Goal: Task Accomplishment & Management: Manage account settings

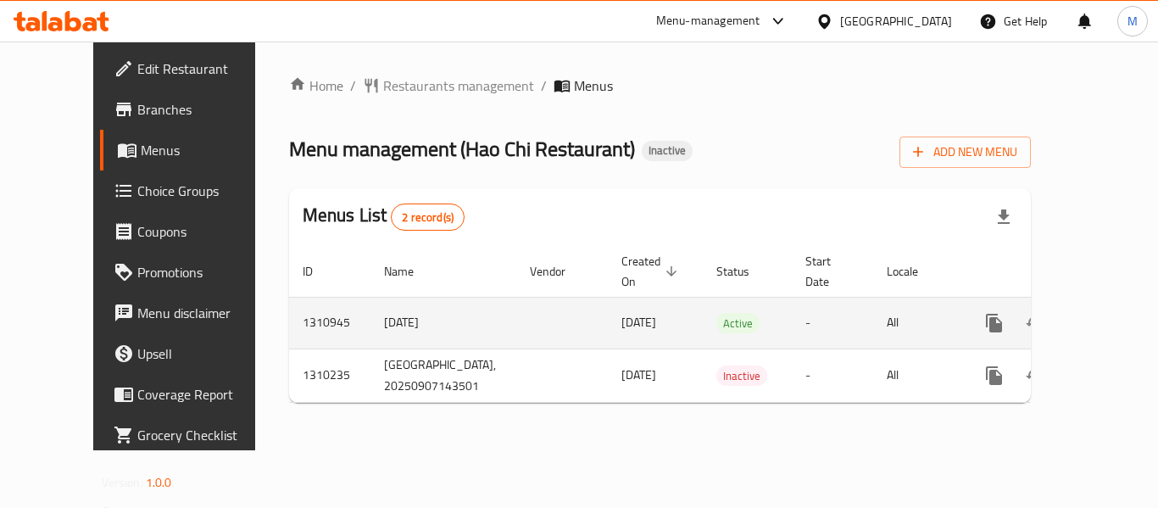
click at [1106, 313] on icon "enhanced table" at bounding box center [1116, 323] width 20 height 20
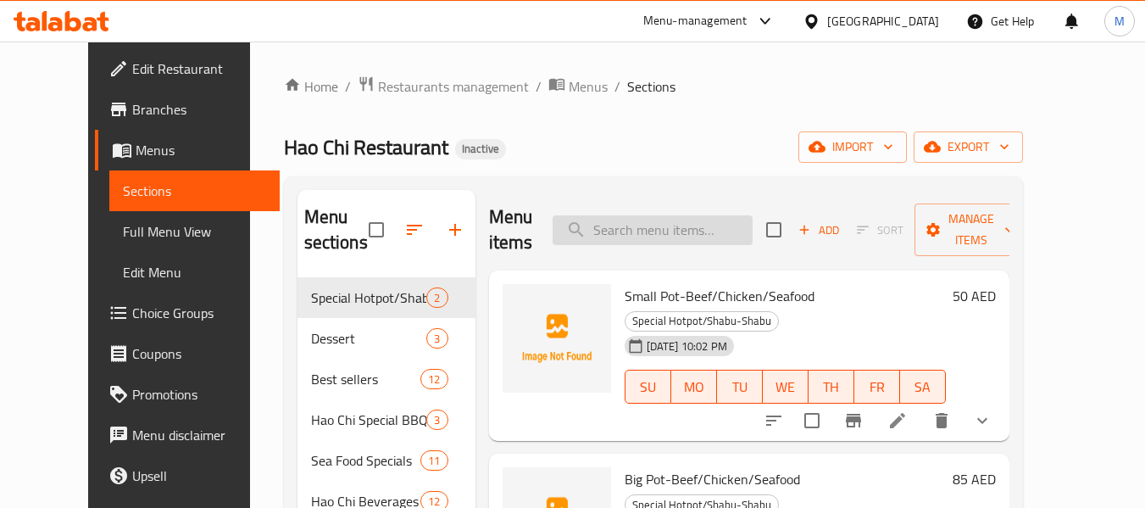
click at [672, 221] on input "search" at bounding box center [653, 230] width 200 height 30
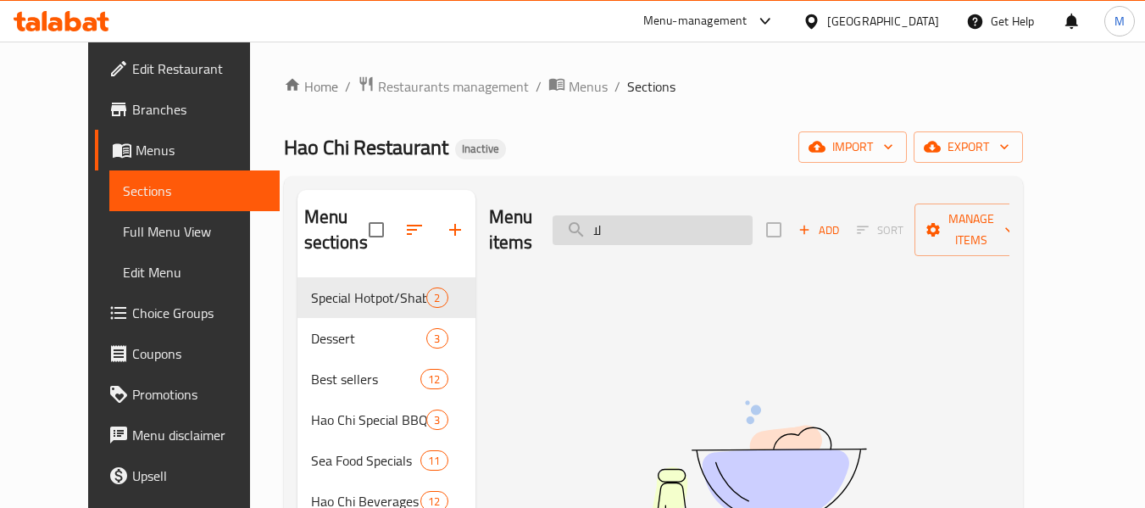
type input "ل"
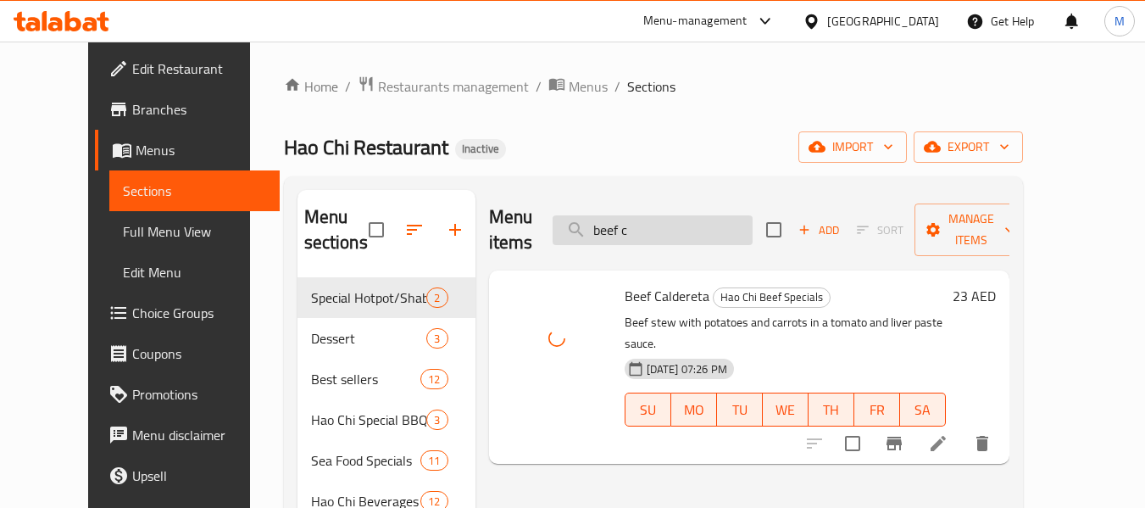
click at [646, 215] on input "beef c" at bounding box center [653, 230] width 200 height 30
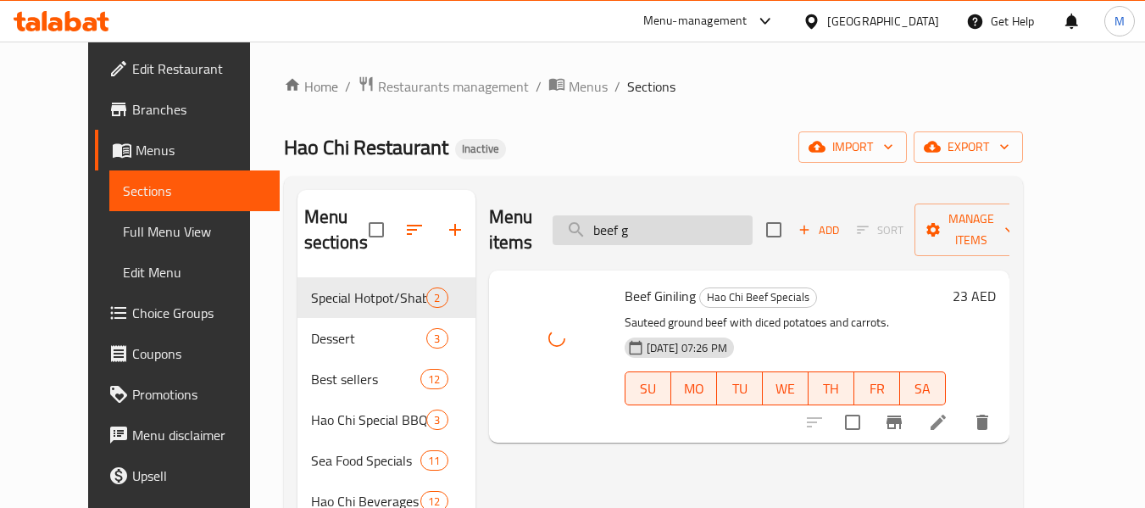
drag, startPoint x: 661, startPoint y: 221, endPoint x: 646, endPoint y: 218, distance: 15.6
click at [646, 218] on input "beef g" at bounding box center [653, 230] width 200 height 30
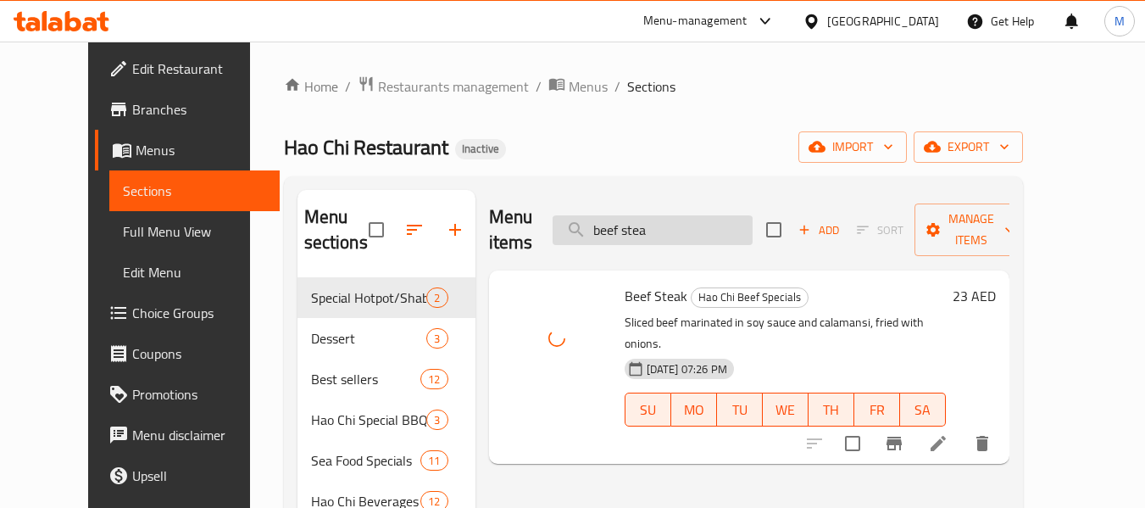
drag, startPoint x: 684, startPoint y: 215, endPoint x: 590, endPoint y: 213, distance: 94.1
click at [590, 215] on input "beef stea" at bounding box center [653, 230] width 200 height 30
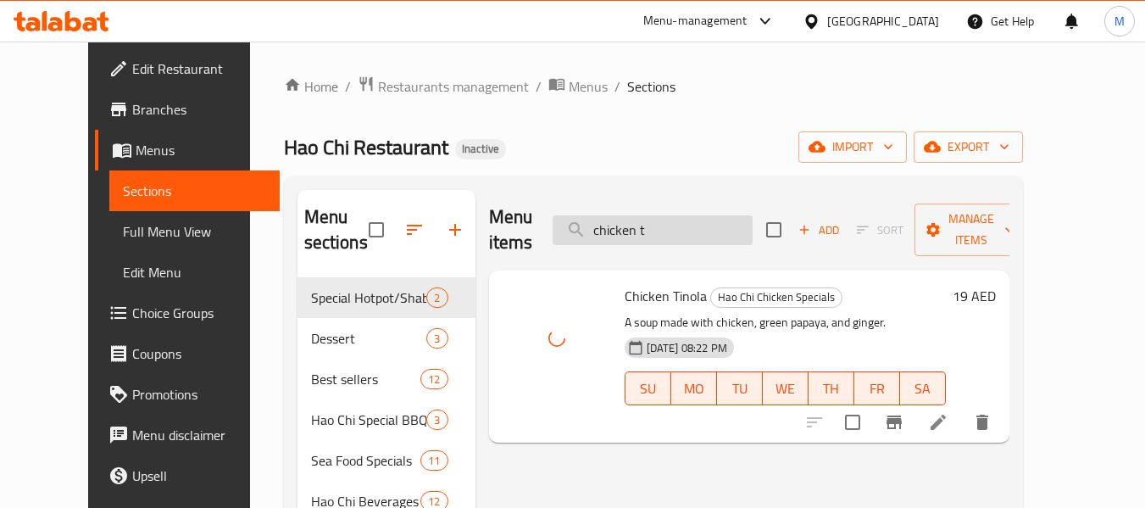
drag, startPoint x: 698, startPoint y: 218, endPoint x: 583, endPoint y: 209, distance: 114.8
click at [583, 215] on input "chicken t" at bounding box center [653, 230] width 200 height 30
drag, startPoint x: 637, startPoint y: 225, endPoint x: 687, endPoint y: 225, distance: 50.0
click at [687, 225] on input "crab b" at bounding box center [653, 230] width 200 height 30
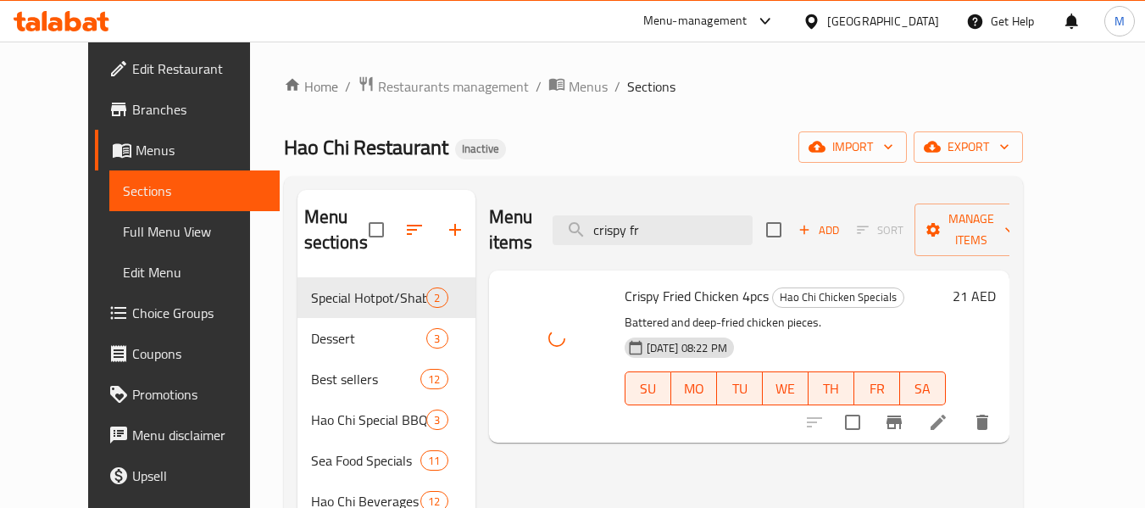
drag, startPoint x: 681, startPoint y: 219, endPoint x: 558, endPoint y: 211, distance: 123.2
click at [558, 211] on div "Menu items crispy fr Add Sort Manage items" at bounding box center [749, 230] width 521 height 81
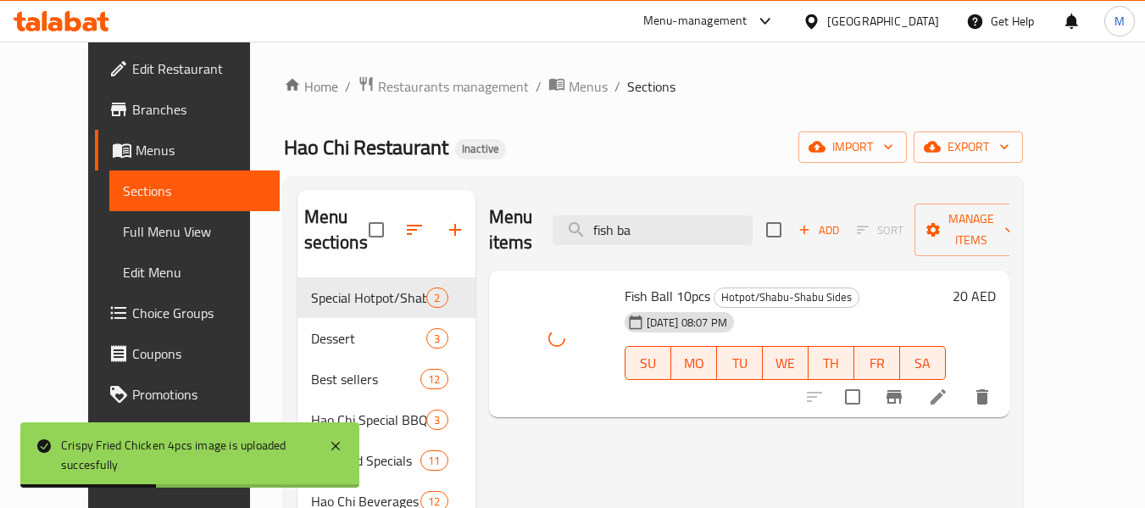
drag, startPoint x: 677, startPoint y: 226, endPoint x: 571, endPoint y: 198, distance: 109.6
click at [571, 198] on div "Menu items fish ba Add Sort Manage items" at bounding box center [749, 230] width 521 height 81
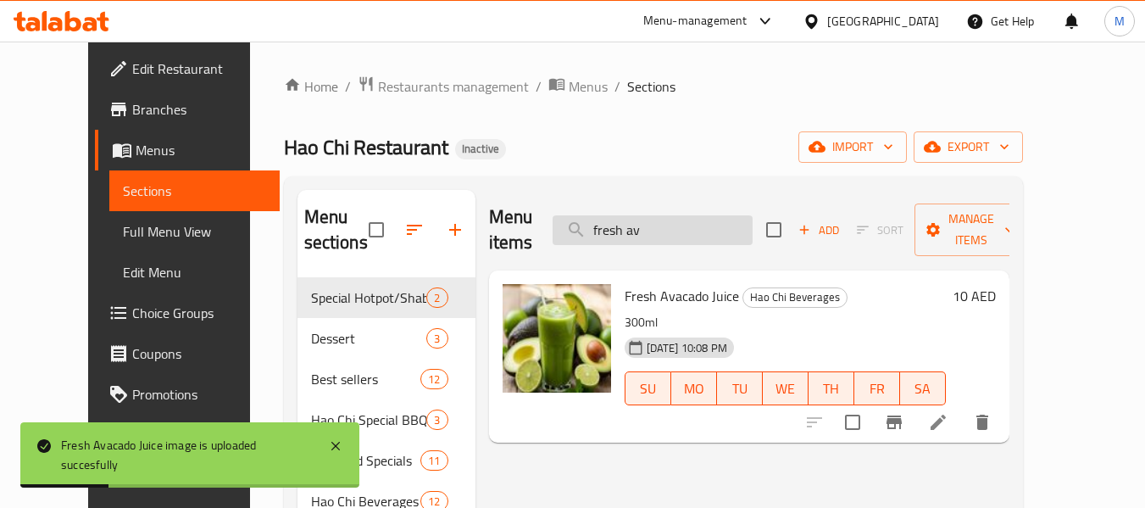
drag, startPoint x: 681, startPoint y: 220, endPoint x: 656, endPoint y: 220, distance: 24.6
click at [656, 220] on input "fresh av" at bounding box center [653, 230] width 200 height 30
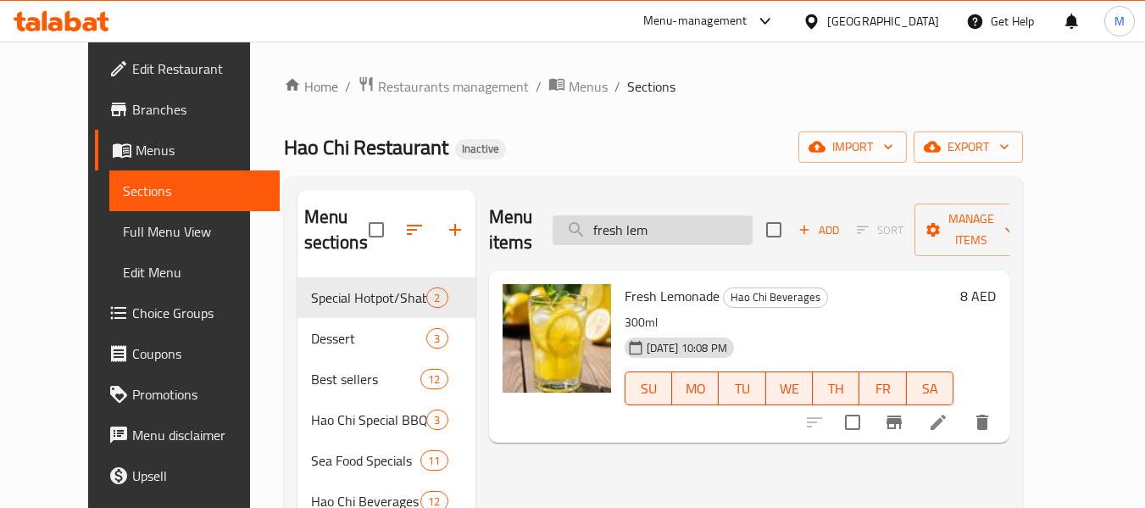
drag, startPoint x: 684, startPoint y: 220, endPoint x: 653, endPoint y: 214, distance: 31.8
click at [653, 215] on input "fresh lem" at bounding box center [653, 230] width 200 height 30
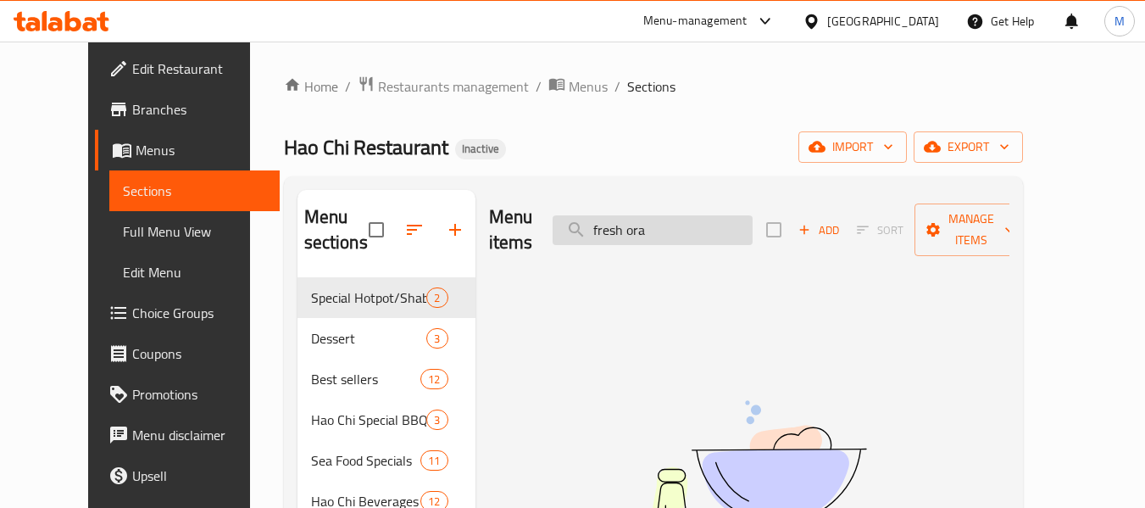
drag, startPoint x: 665, startPoint y: 213, endPoint x: 688, endPoint y: 213, distance: 23.7
click at [688, 215] on input "fresh ora" at bounding box center [653, 230] width 200 height 30
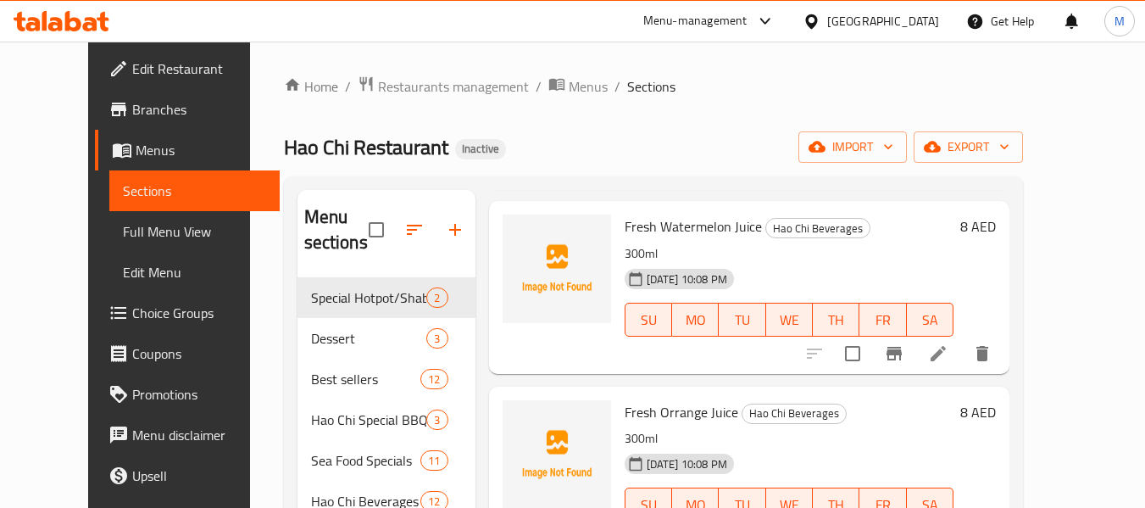
scroll to position [370, 0]
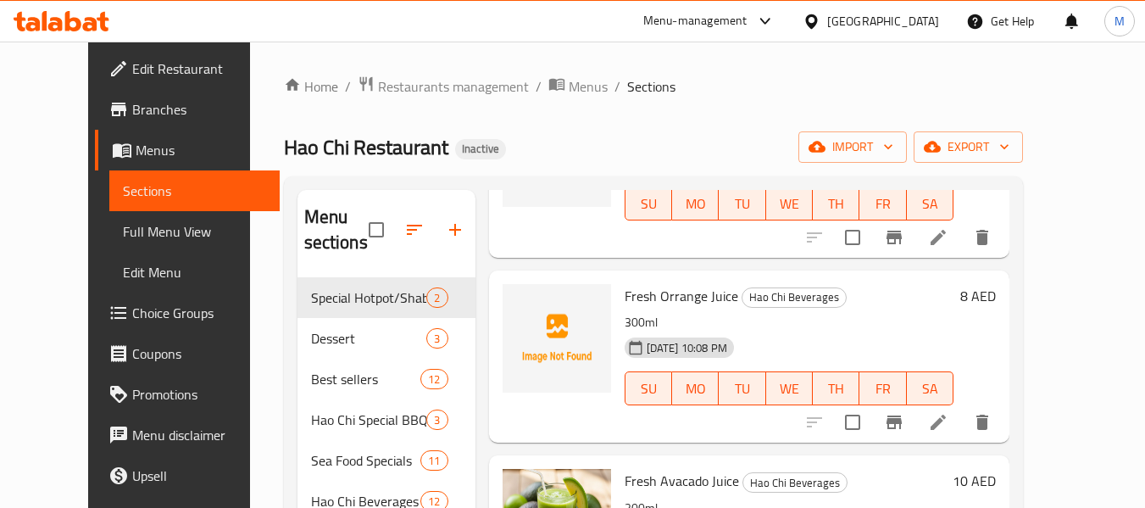
type input "fresh"
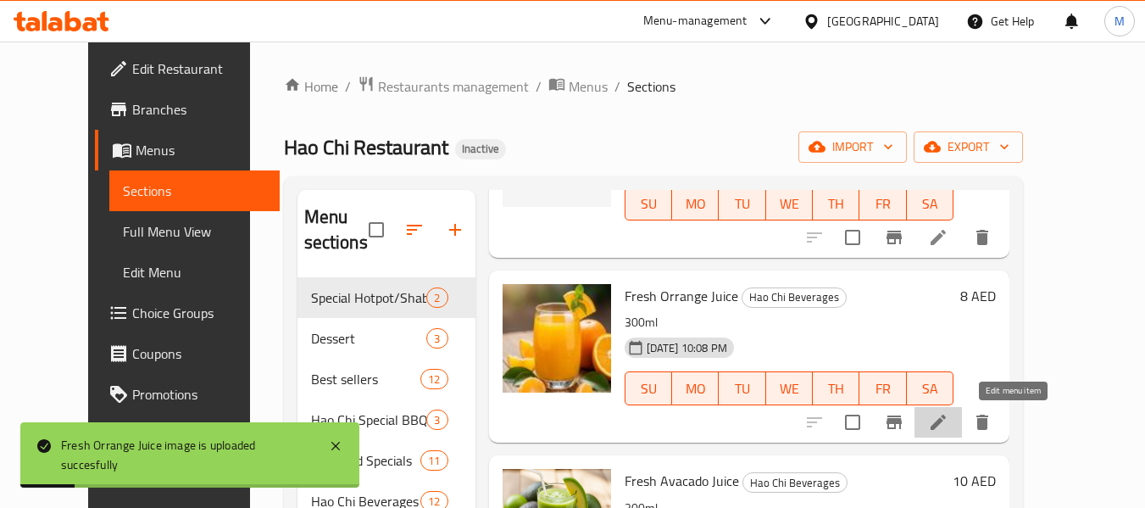
click at [949, 417] on icon at bounding box center [938, 422] width 20 height 20
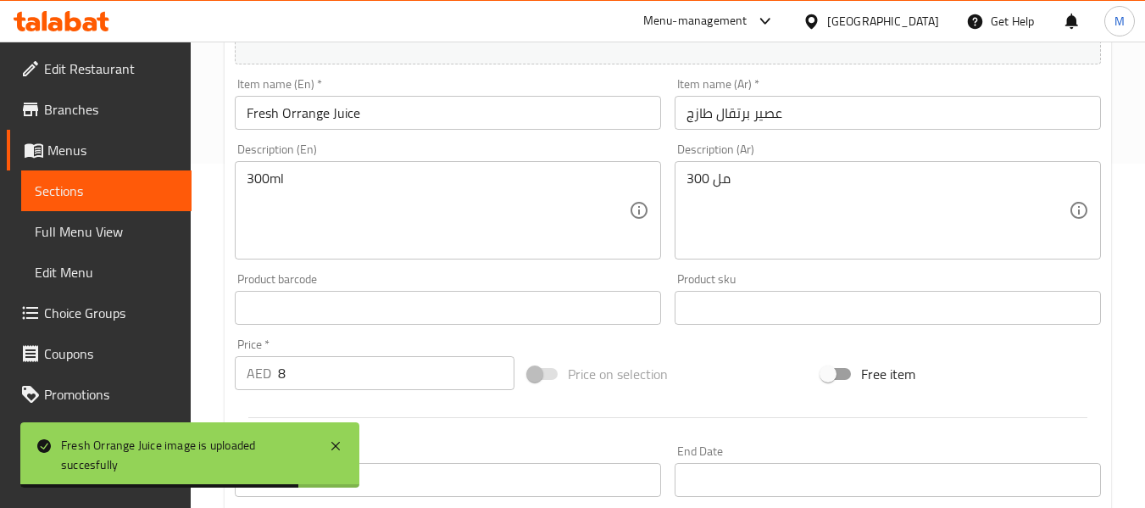
scroll to position [339, 0]
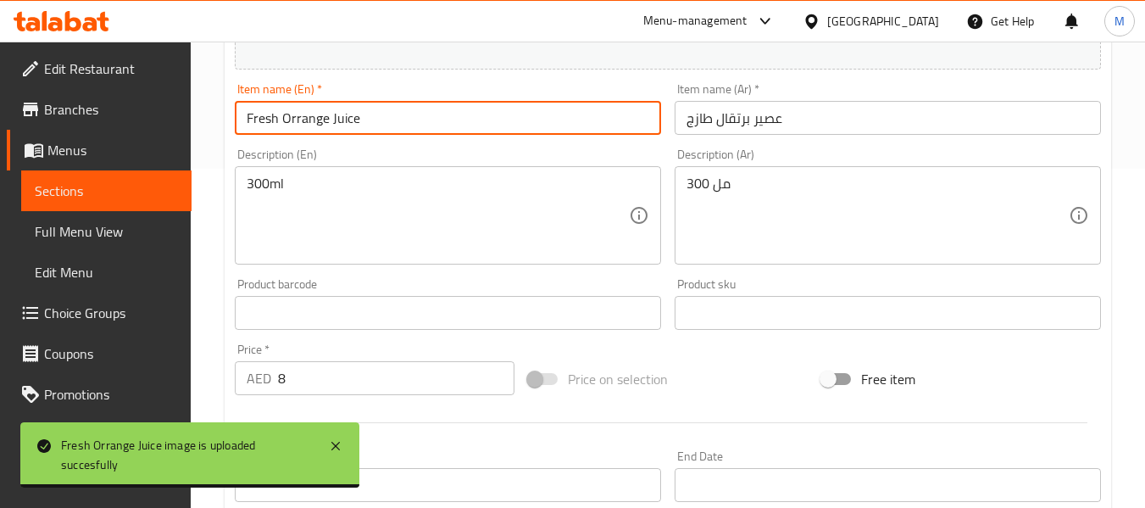
click at [298, 116] on input "Fresh Orrange Juice" at bounding box center [448, 118] width 426 height 34
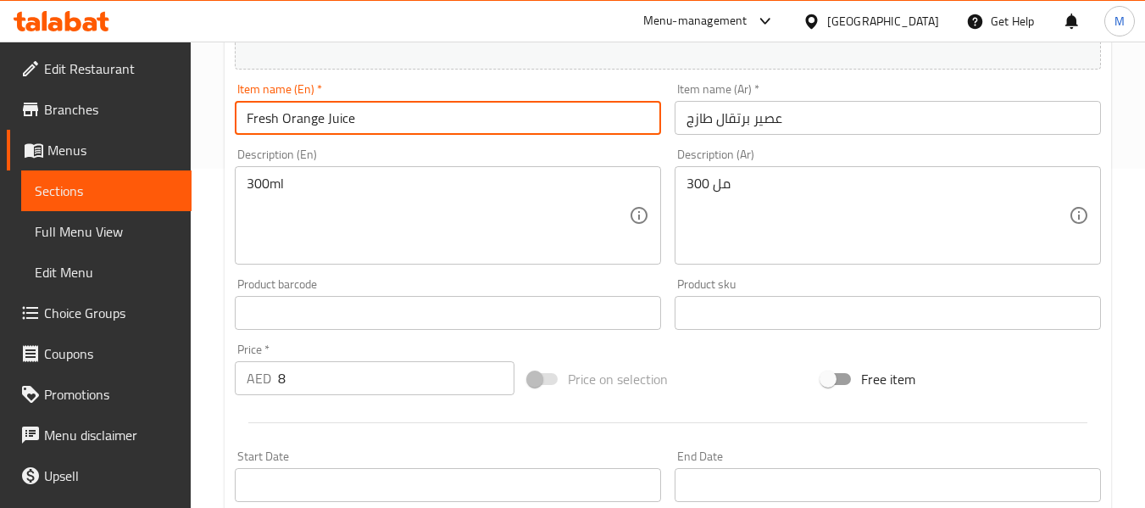
type input "Fresh Orange Juice"
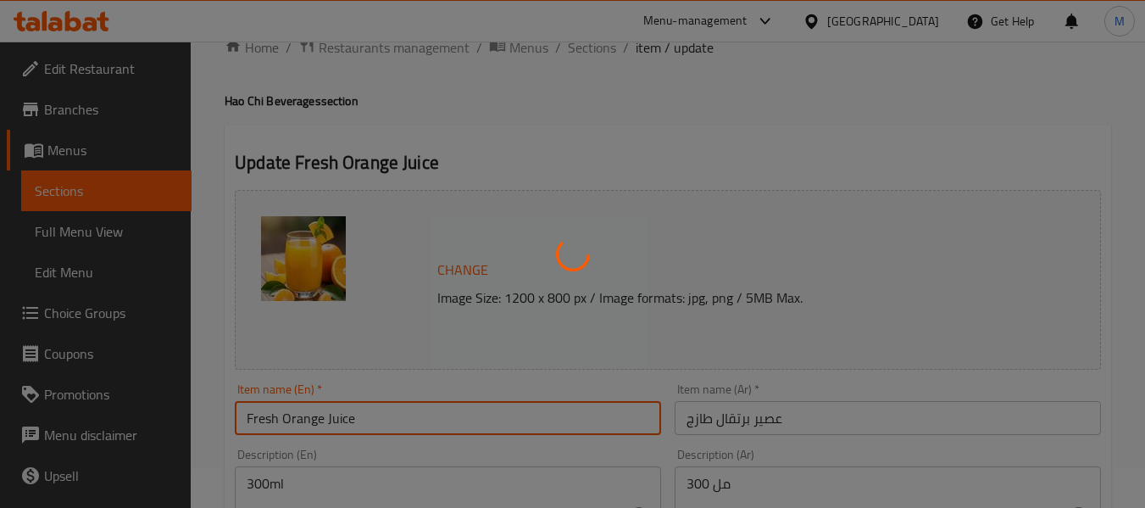
scroll to position [0, 0]
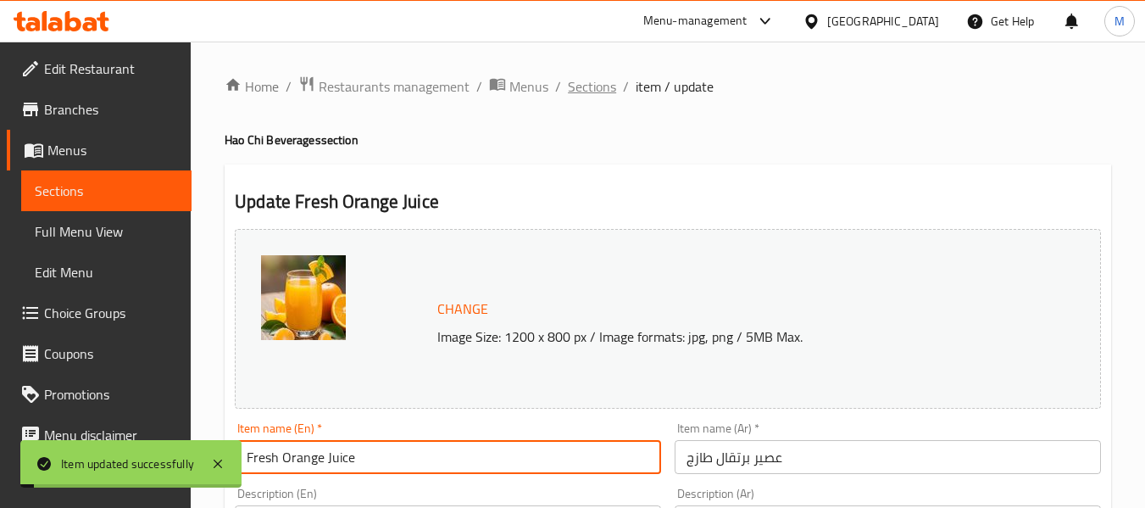
click at [604, 92] on span "Sections" at bounding box center [592, 86] width 48 height 20
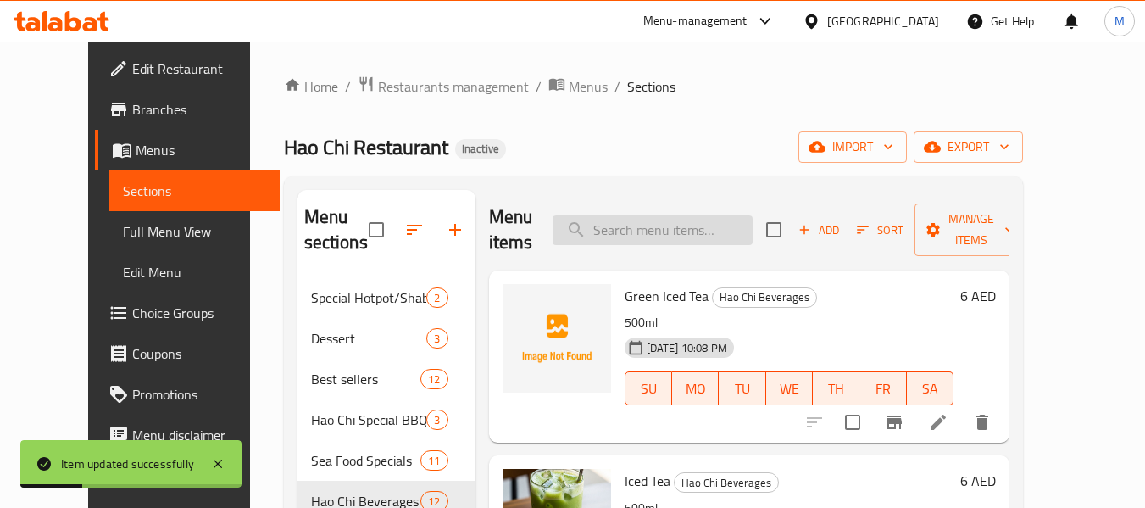
click at [674, 230] on input "search" at bounding box center [653, 230] width 200 height 30
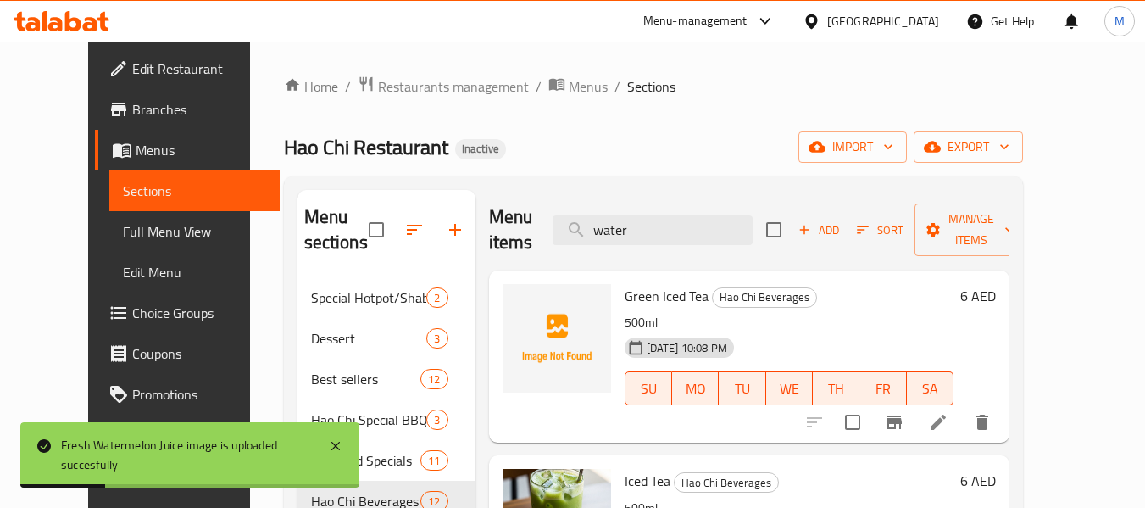
drag, startPoint x: 666, startPoint y: 232, endPoint x: 474, endPoint y: 187, distance: 197.6
click at [474, 187] on div "Menu sections Special Hotpot/Shabu-Shabu 2 Dessert 3 Best sellers 12 Hao Chi Sp…" at bounding box center [653, 501] width 739 height 650
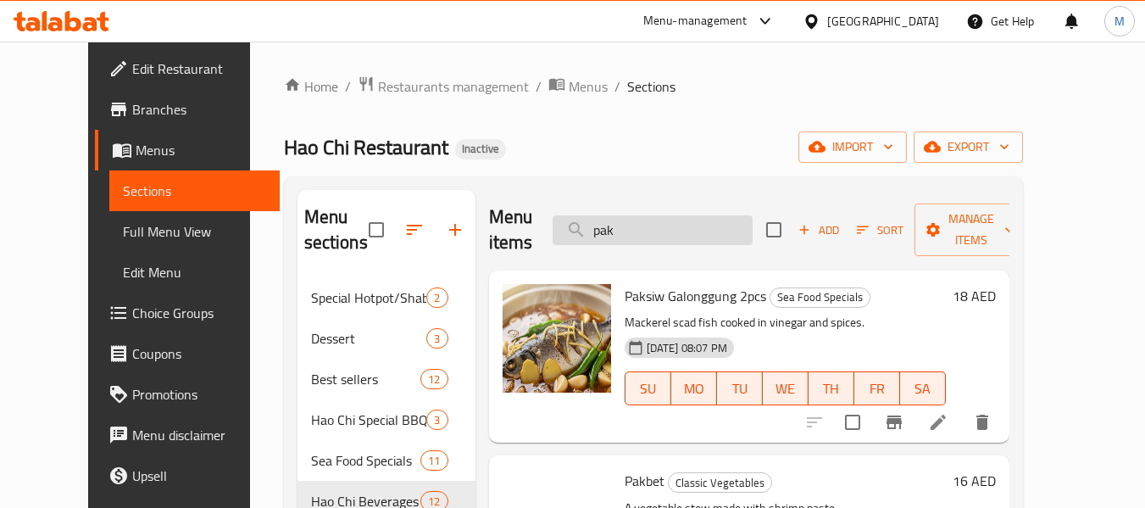
drag, startPoint x: 667, startPoint y: 215, endPoint x: 617, endPoint y: 208, distance: 50.6
click at [617, 215] on input "pak" at bounding box center [653, 230] width 200 height 30
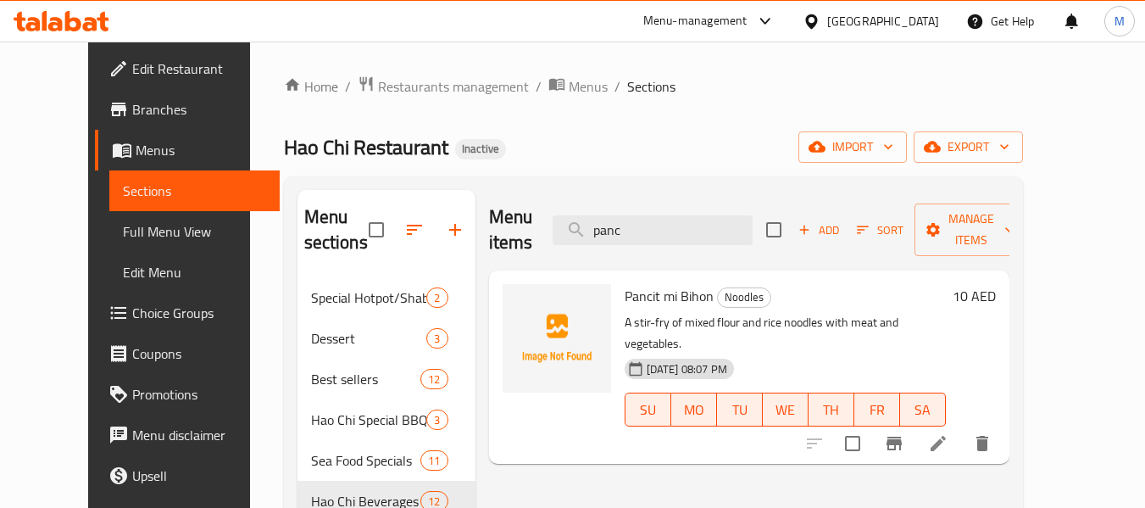
type input "panc"
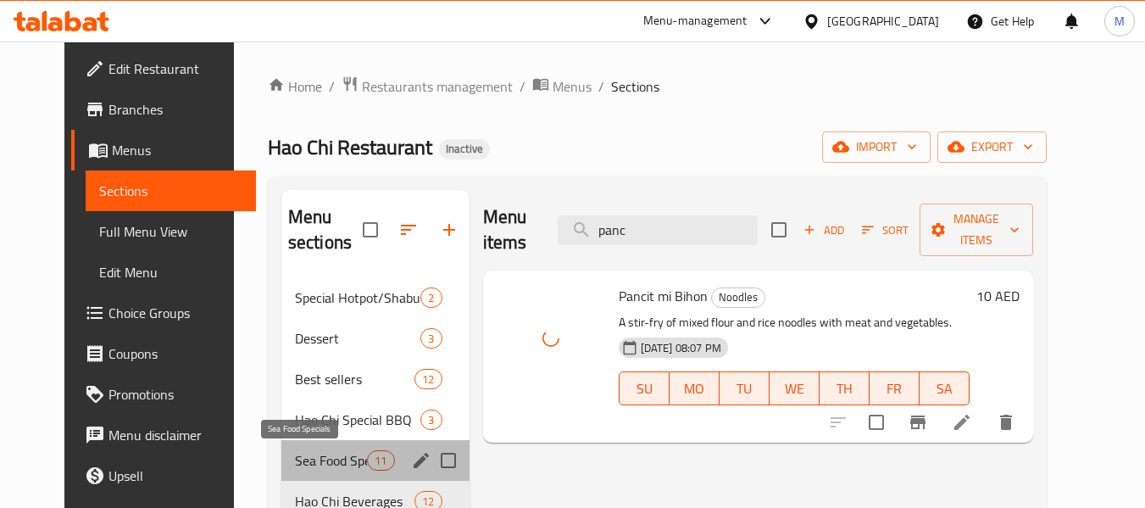
click at [295, 456] on span "Sea Food Specials" at bounding box center [331, 460] width 72 height 20
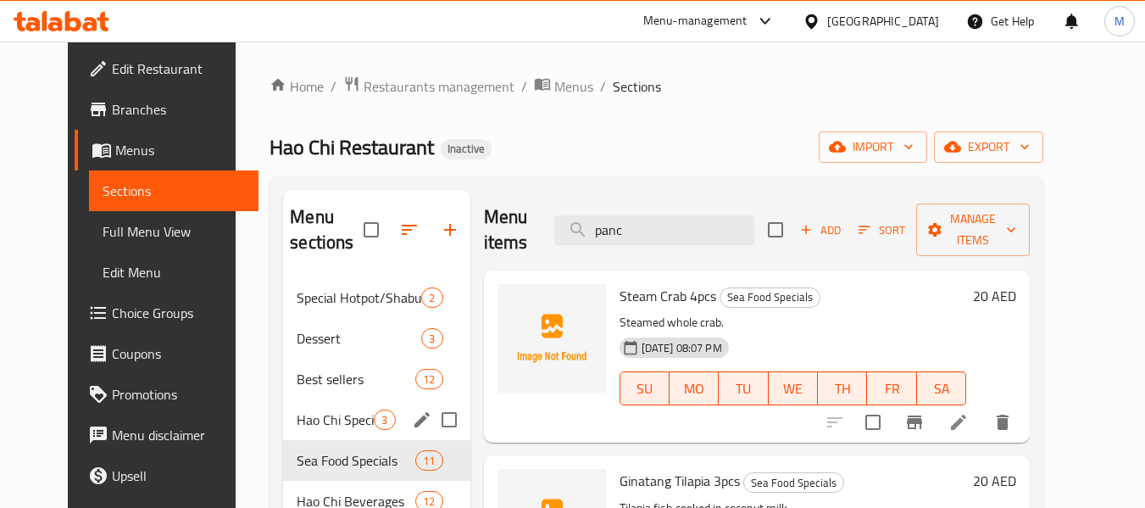
click at [300, 404] on div "Hao Chi Special BBQ 3" at bounding box center [376, 419] width 187 height 41
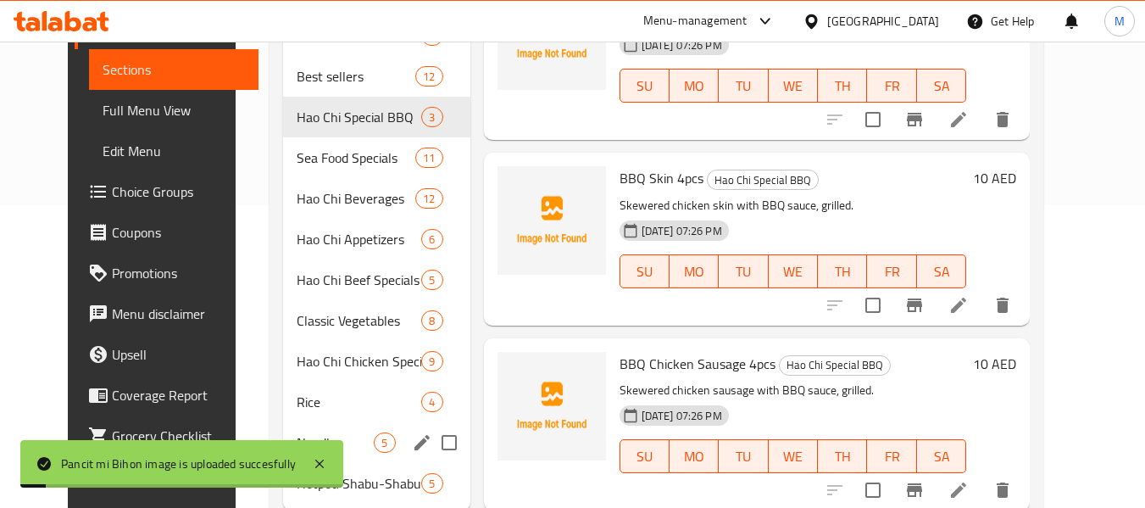
scroll to position [339, 0]
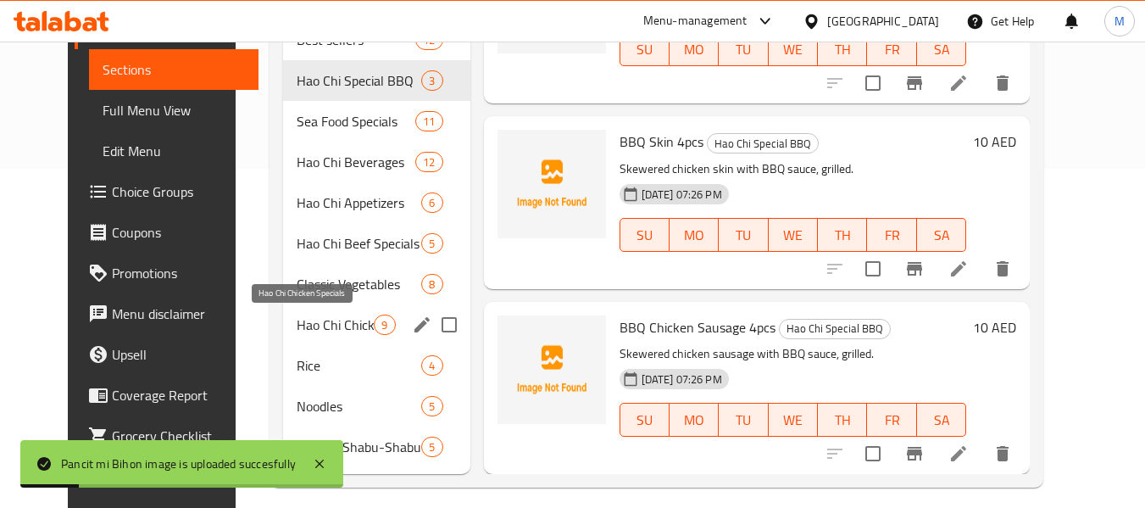
click at [304, 332] on span "Hao Chi Chicken Specials" at bounding box center [335, 325] width 77 height 20
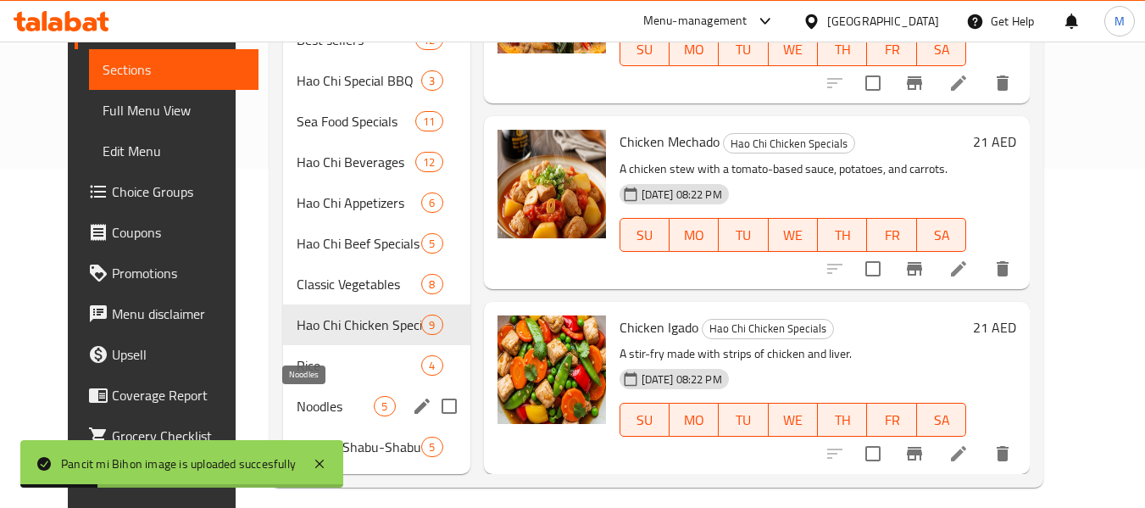
click at [297, 412] on span "Noodles" at bounding box center [335, 406] width 77 height 20
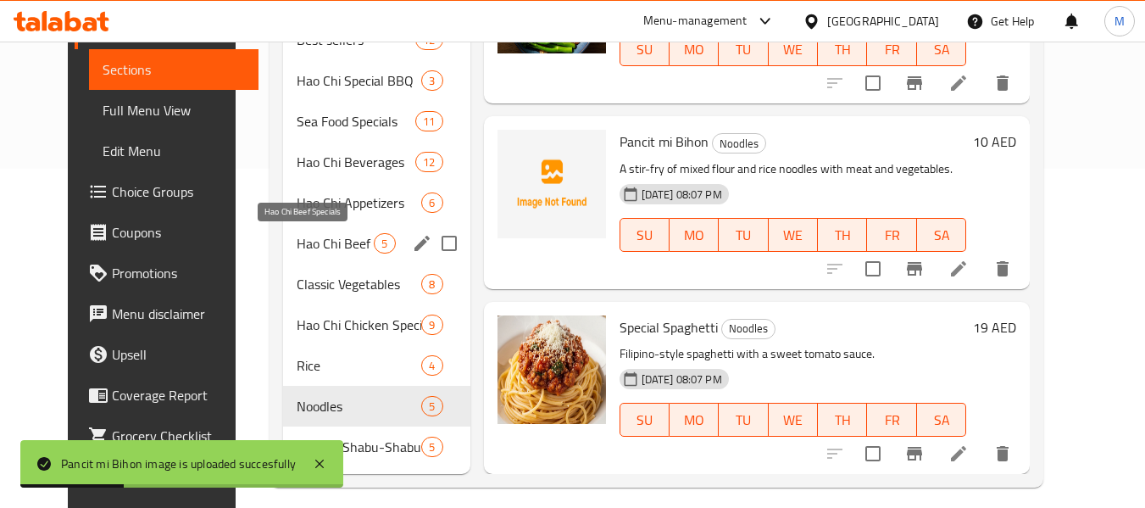
click at [337, 247] on span "Hao Chi Beef Specials" at bounding box center [335, 243] width 77 height 20
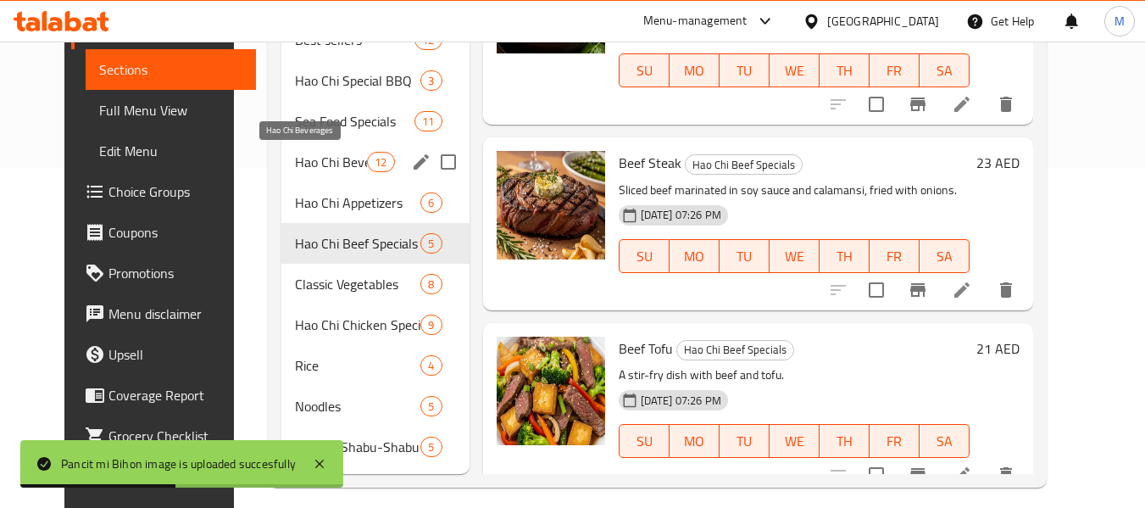
click at [344, 158] on span "Hao Chi Beverages" at bounding box center [331, 162] width 72 height 20
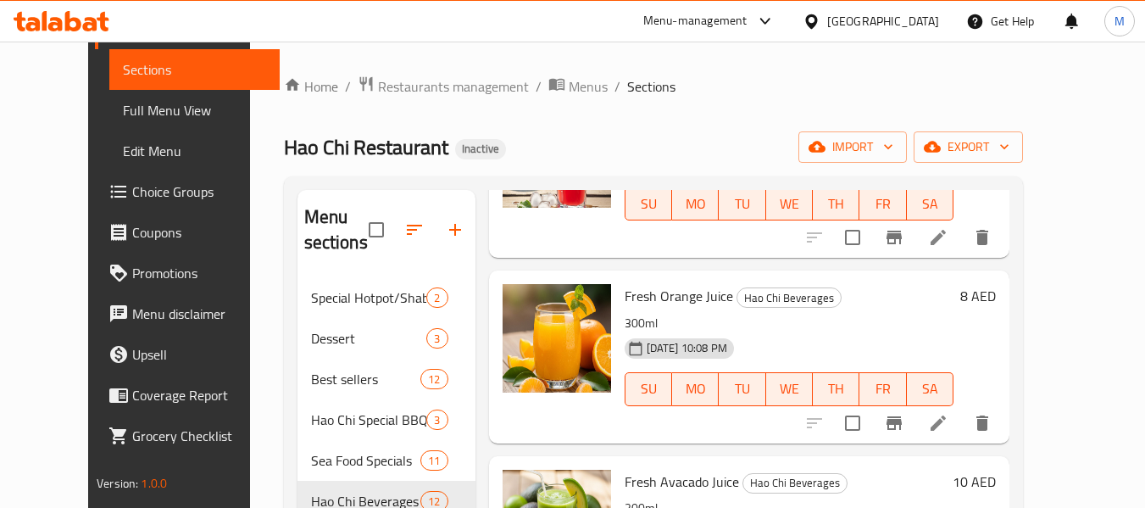
scroll to position [1243, 0]
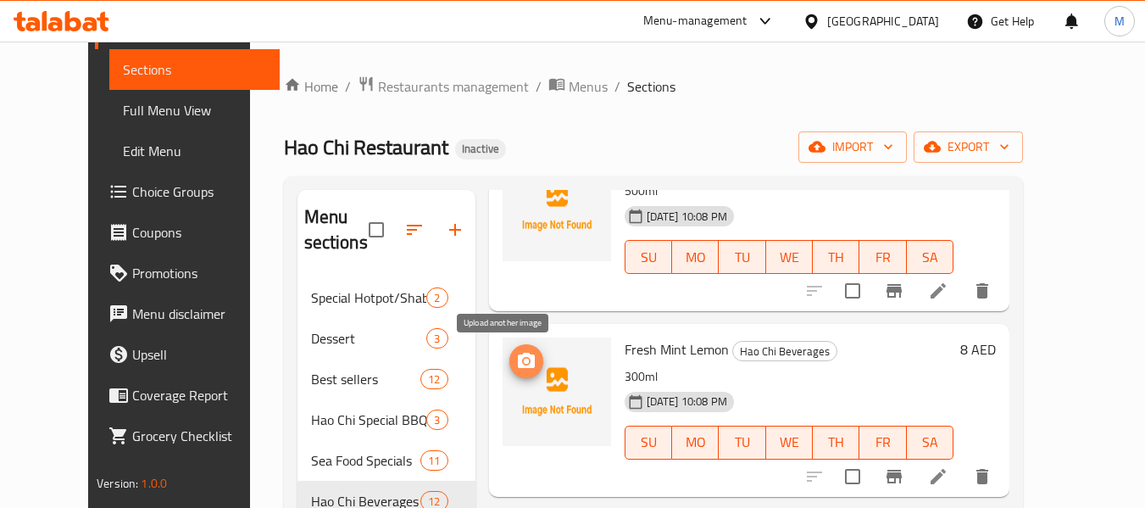
click at [523, 364] on circle "upload picture" at bounding box center [525, 361] width 5 height 5
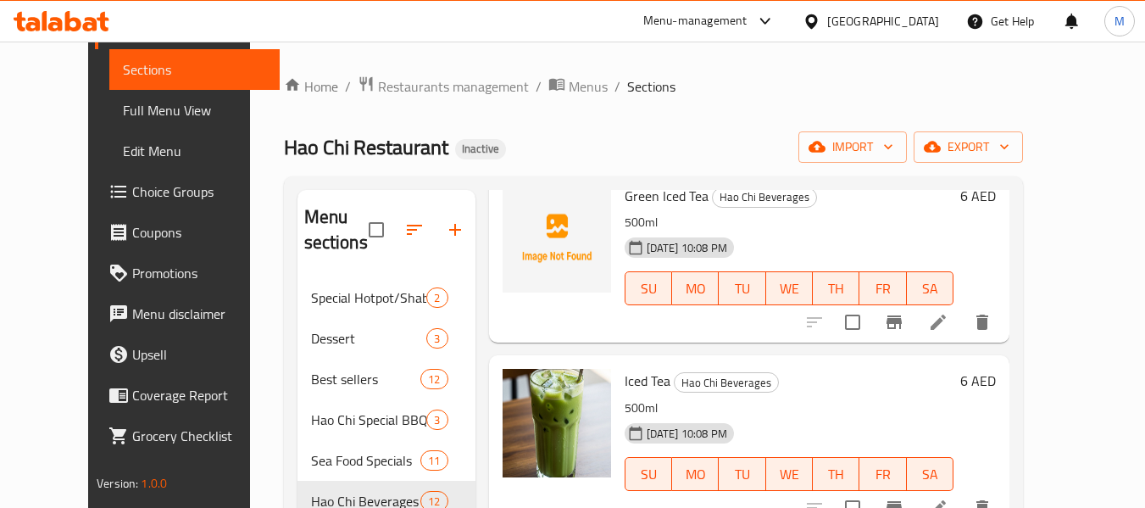
scroll to position [0, 0]
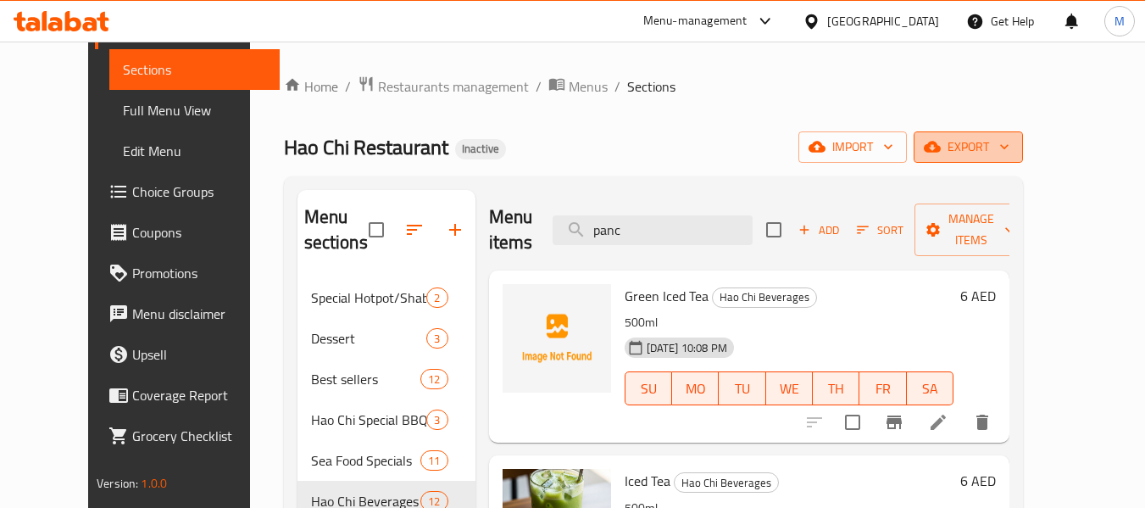
click at [1010, 148] on span "export" at bounding box center [968, 146] width 82 height 21
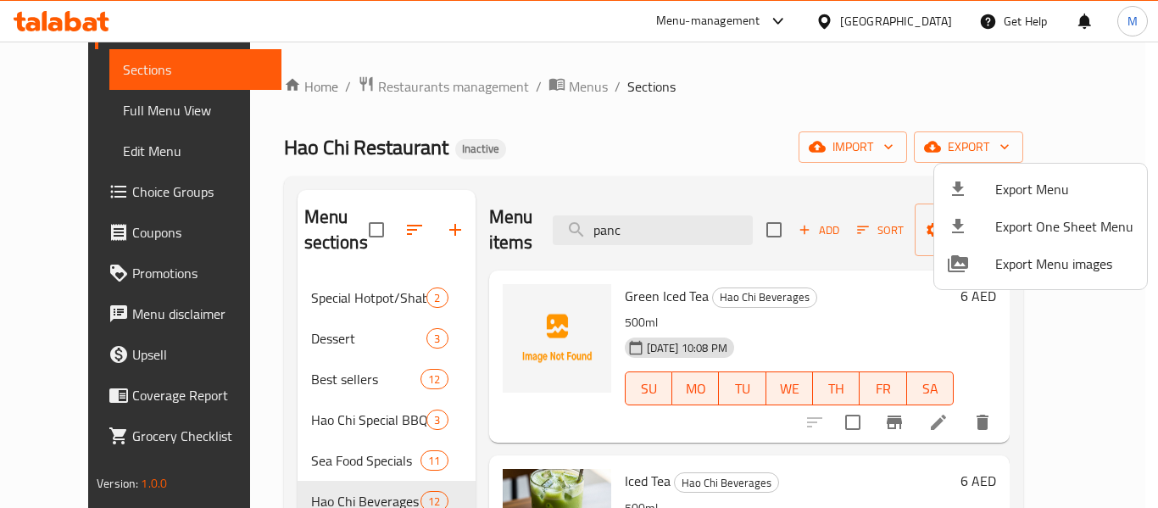
click at [248, 279] on div at bounding box center [579, 254] width 1158 height 508
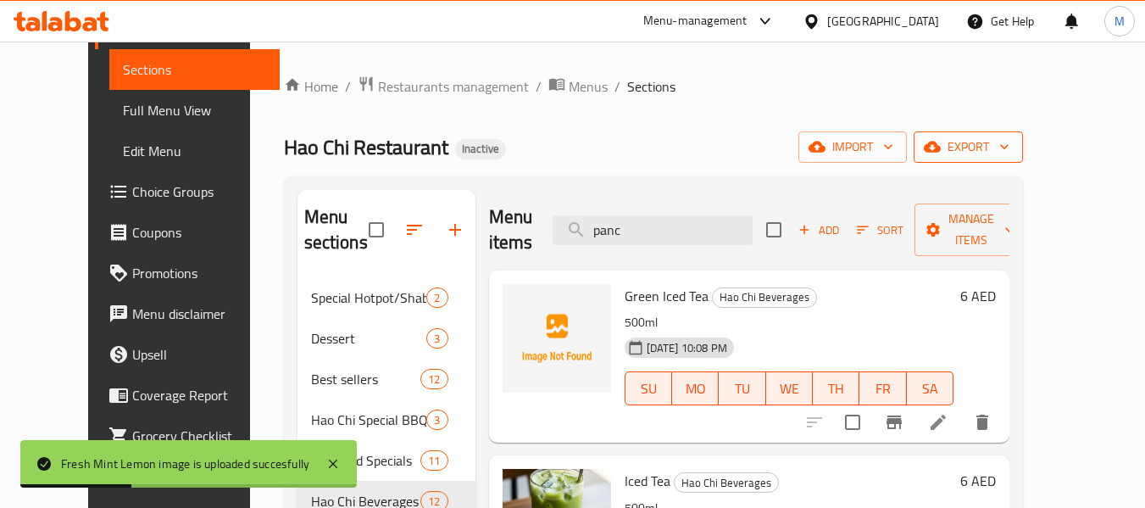
click at [1010, 142] on span "export" at bounding box center [968, 146] width 82 height 21
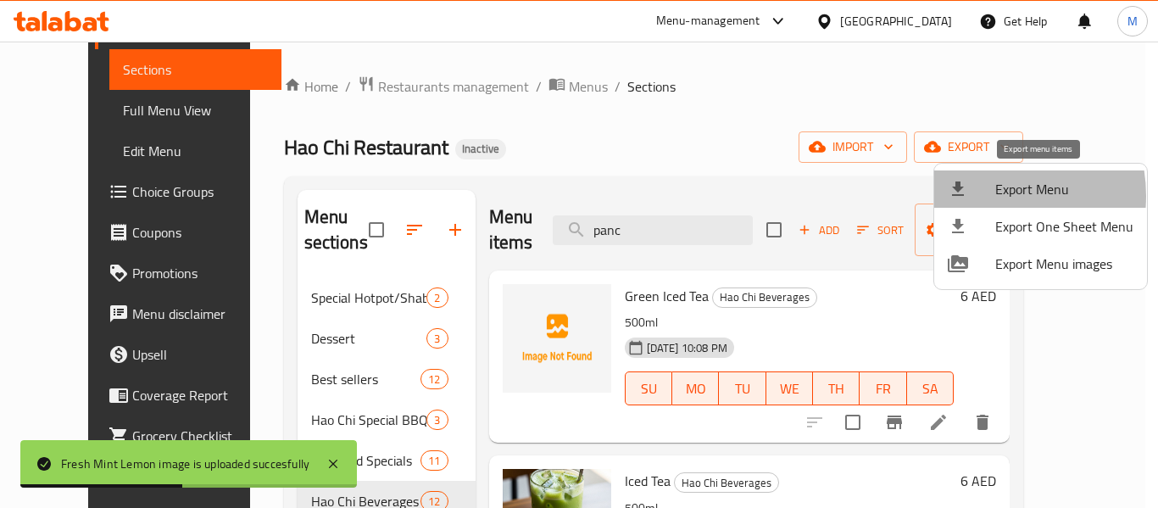
click at [979, 196] on div at bounding box center [971, 189] width 47 height 20
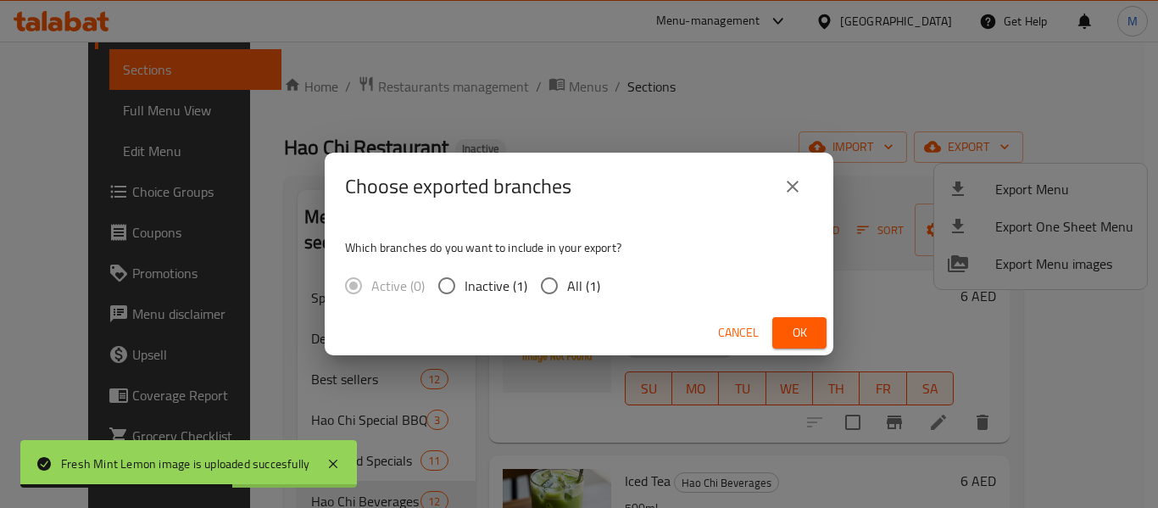
click at [580, 285] on span "All (1)" at bounding box center [583, 286] width 33 height 20
click at [567, 285] on input "All (1)" at bounding box center [550, 286] width 36 height 36
radio input "true"
click at [806, 338] on span "Ok" at bounding box center [799, 332] width 27 height 21
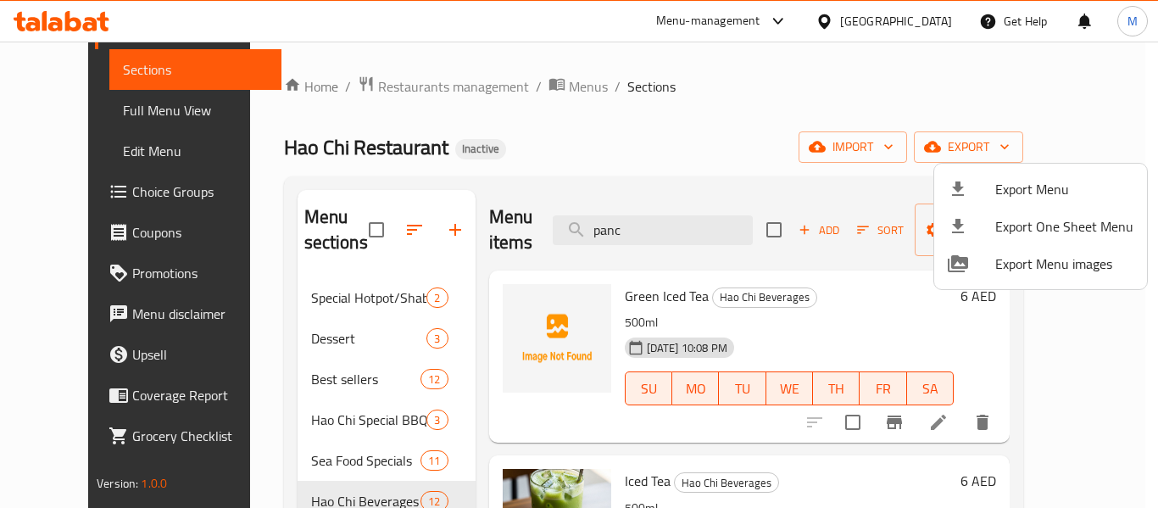
click at [409, 90] on div at bounding box center [579, 254] width 1158 height 508
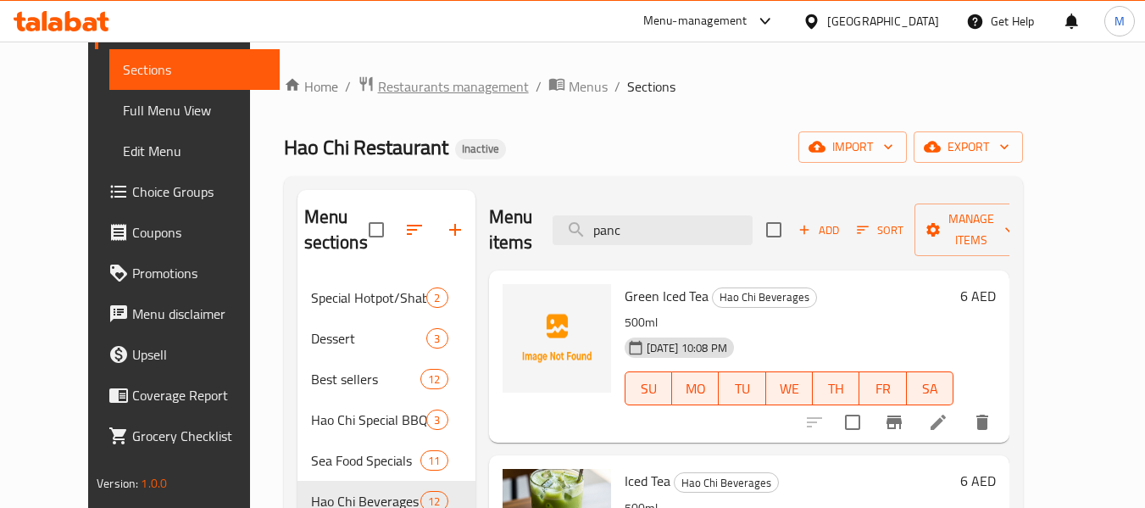
click at [409, 90] on span "Restaurants management" at bounding box center [453, 86] width 151 height 20
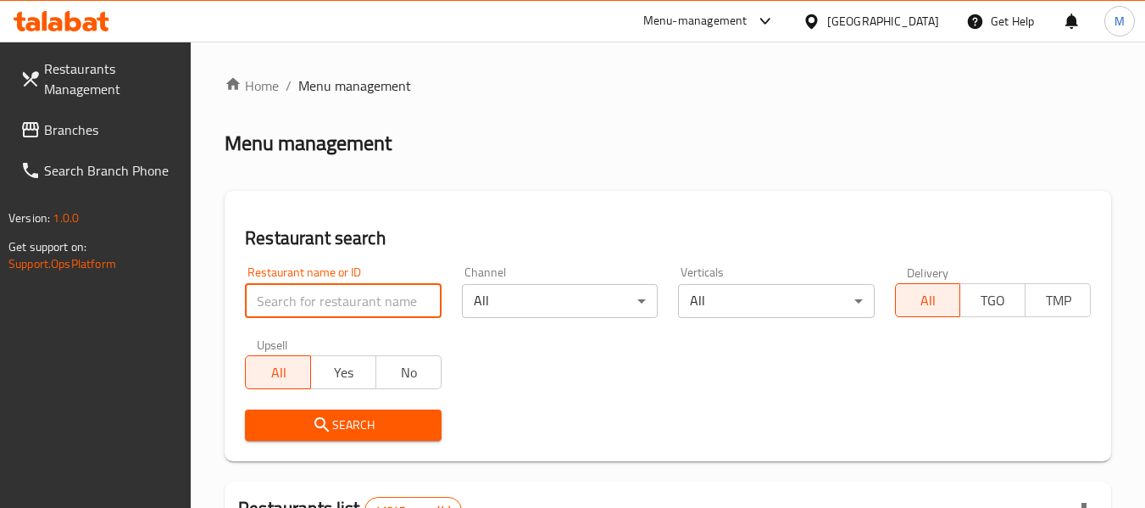
click at [366, 305] on input "search" at bounding box center [343, 301] width 196 height 34
paste input "Flowers Garden"
type input "Flowers GardenFlowers Garden"
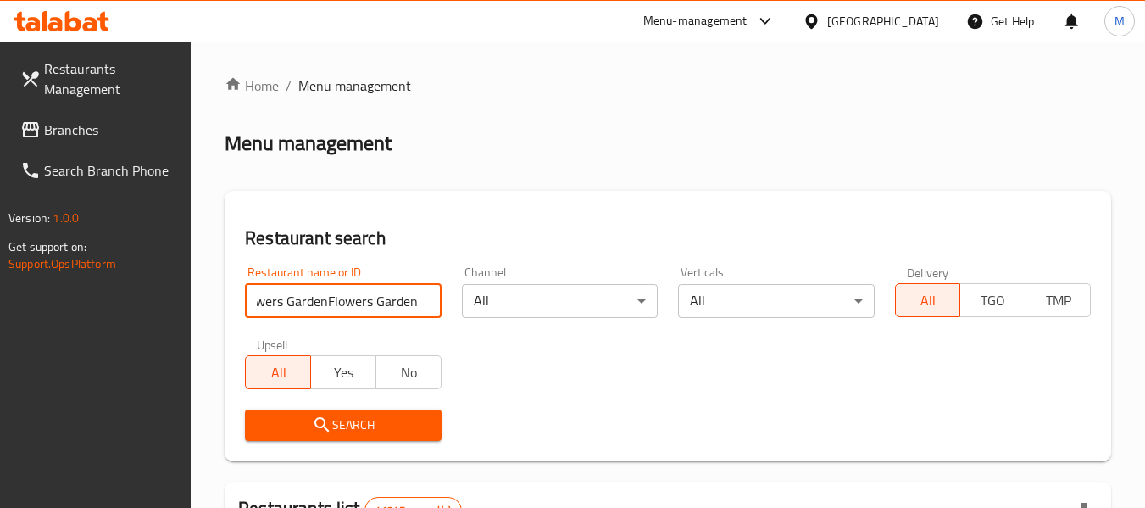
click at [418, 304] on input "Flowers GardenFlowers Garden" at bounding box center [343, 301] width 196 height 34
paste input "Flowers Garden"
type input "Flowers Garden"
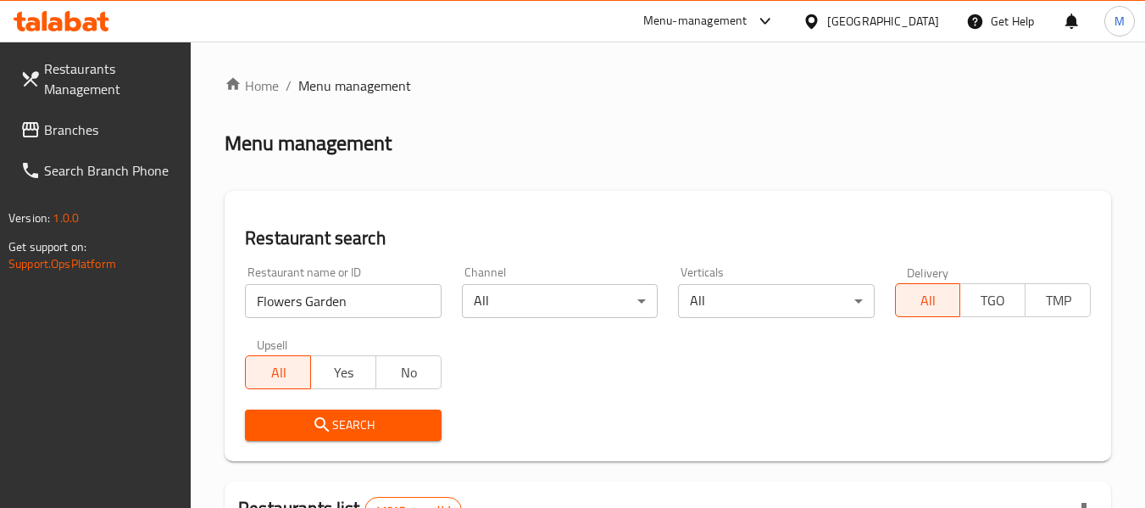
click at [361, 432] on span "Search" at bounding box center [343, 425] width 169 height 21
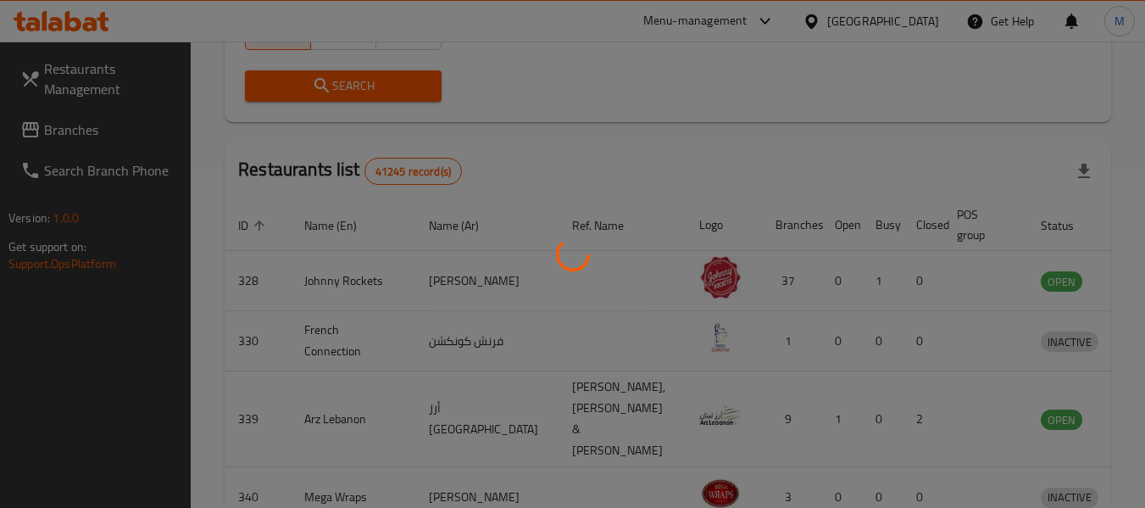
scroll to position [234, 0]
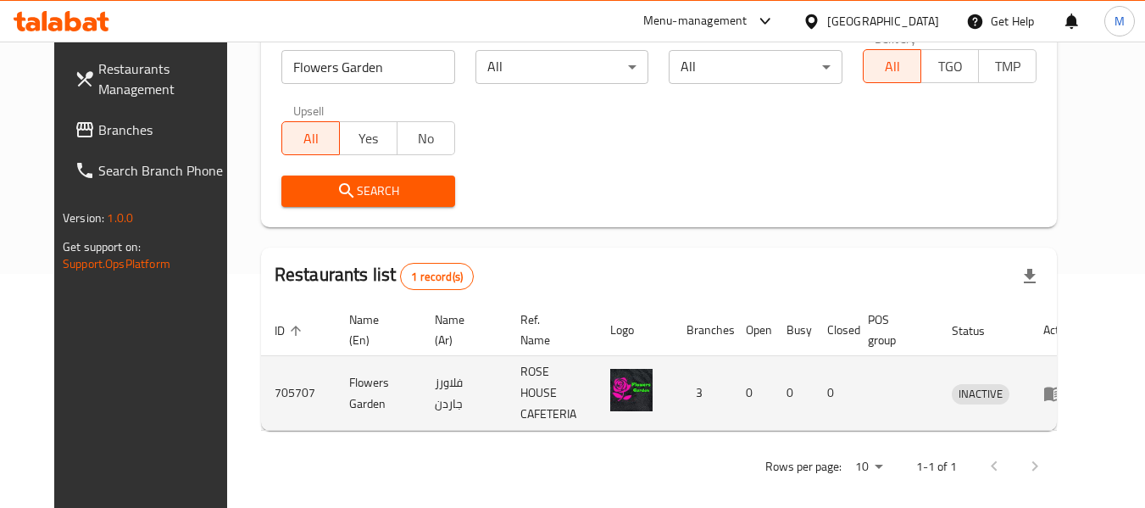
click at [1064, 386] on icon "enhanced table" at bounding box center [1054, 393] width 20 height 20
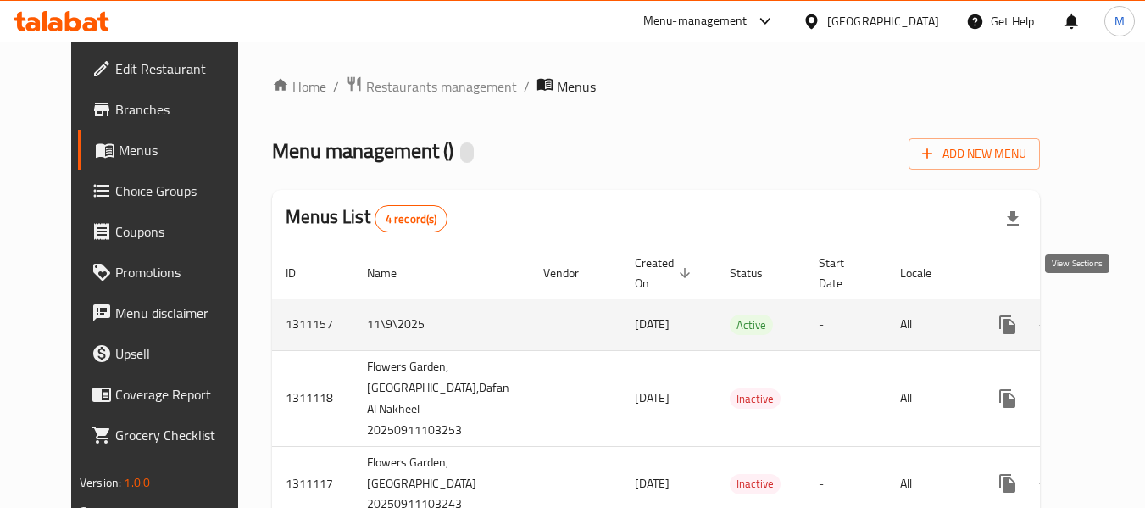
click at [1120, 315] on icon "enhanced table" at bounding box center [1130, 325] width 20 height 20
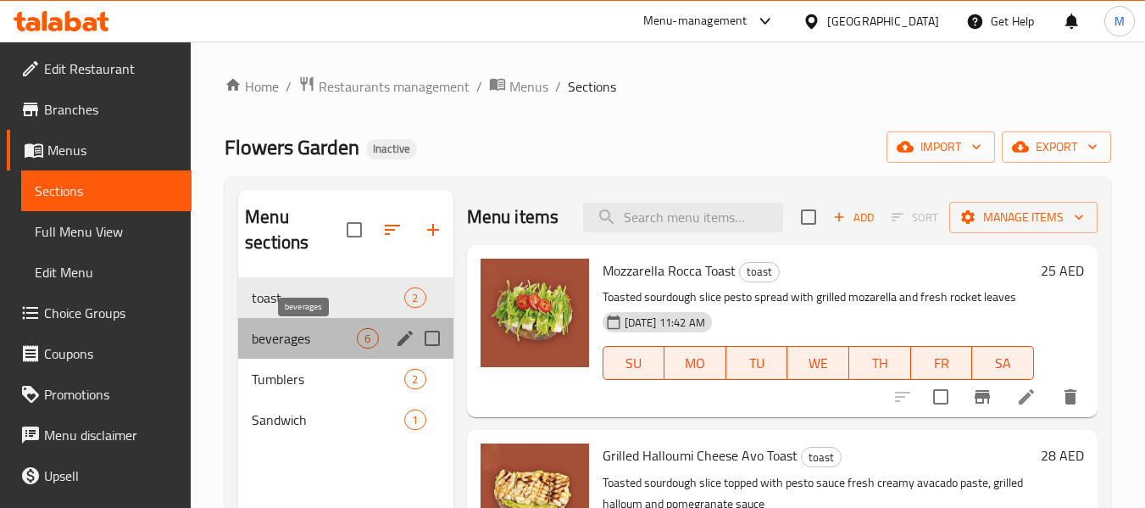
drag, startPoint x: 354, startPoint y: 342, endPoint x: 328, endPoint y: 381, distance: 46.6
click at [354, 342] on span "beverages" at bounding box center [304, 338] width 105 height 20
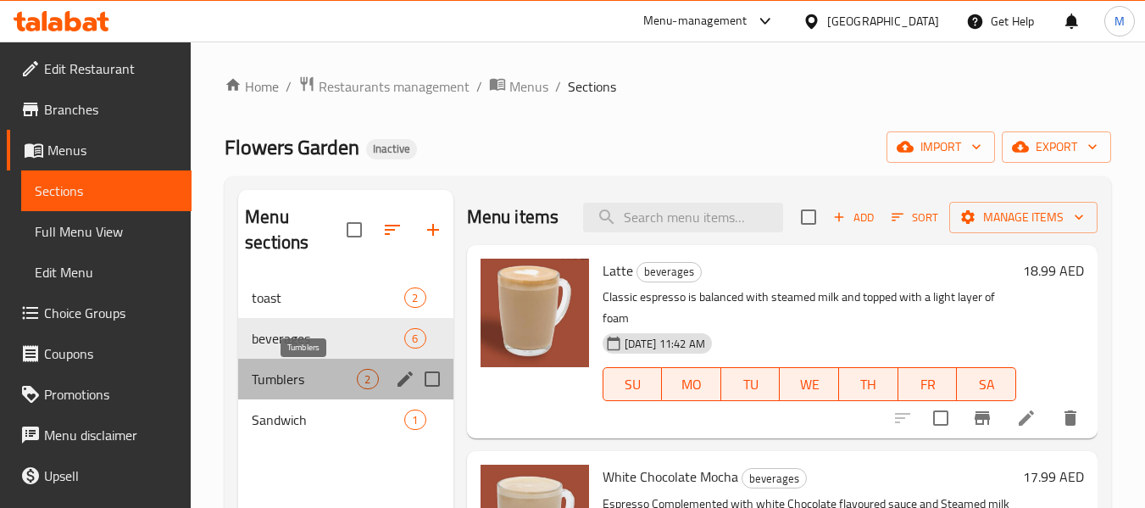
click at [328, 381] on span "Tumblers" at bounding box center [304, 379] width 105 height 20
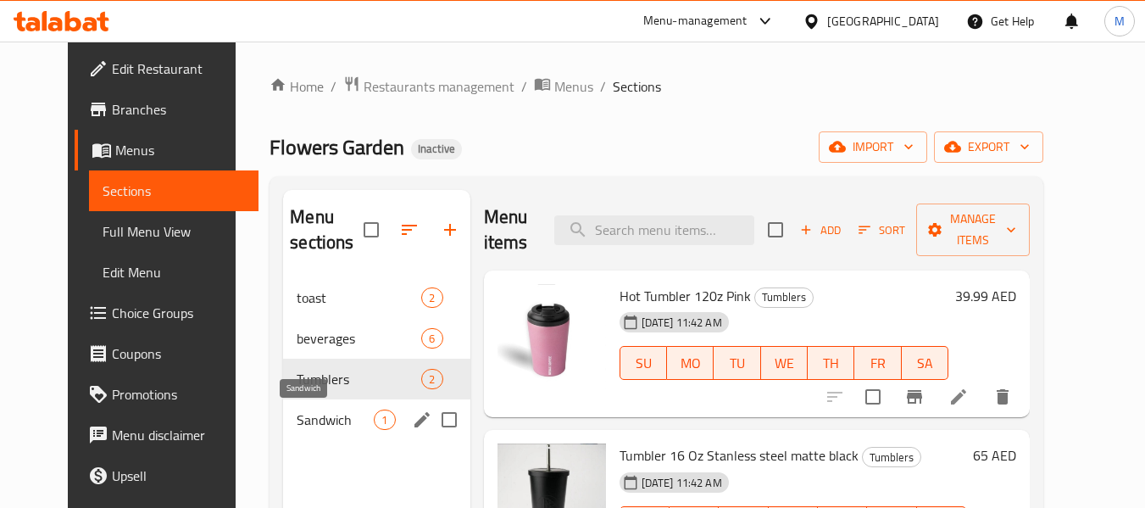
click at [332, 416] on span "Sandwich" at bounding box center [335, 419] width 77 height 20
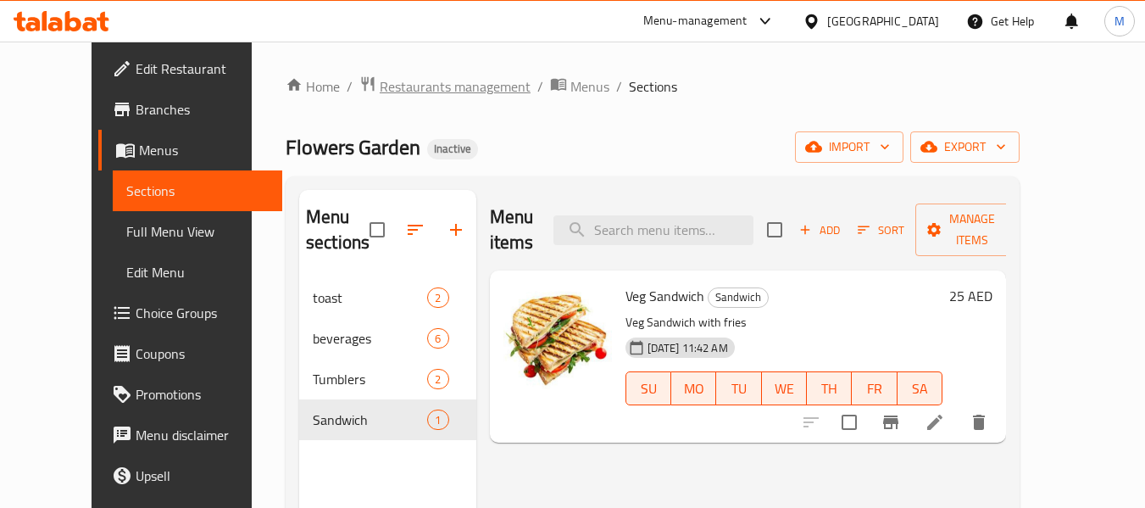
click at [413, 97] on span "Restaurants management" at bounding box center [455, 86] width 151 height 20
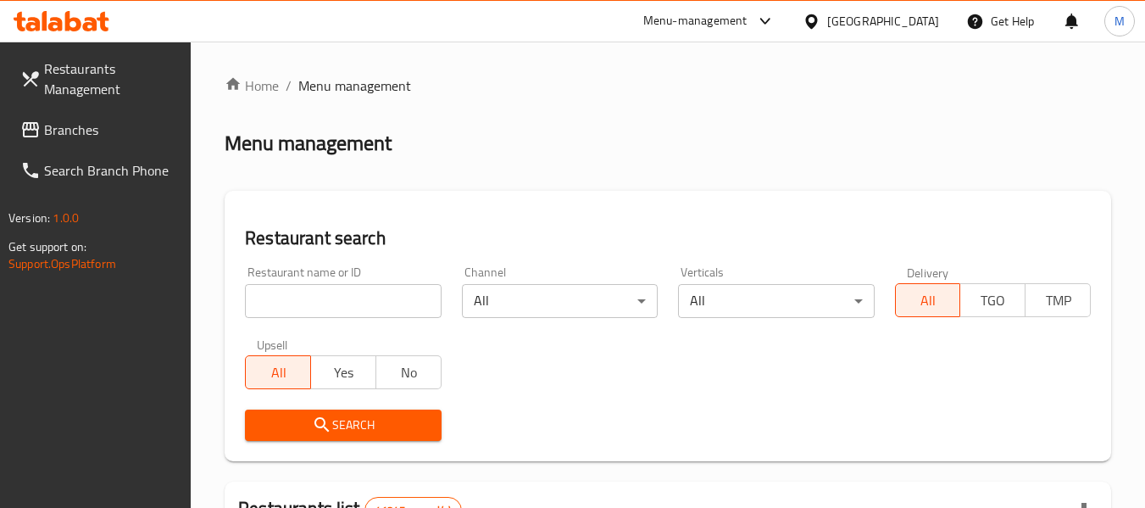
click at [862, 20] on div "[GEOGRAPHIC_DATA]" at bounding box center [883, 21] width 112 height 19
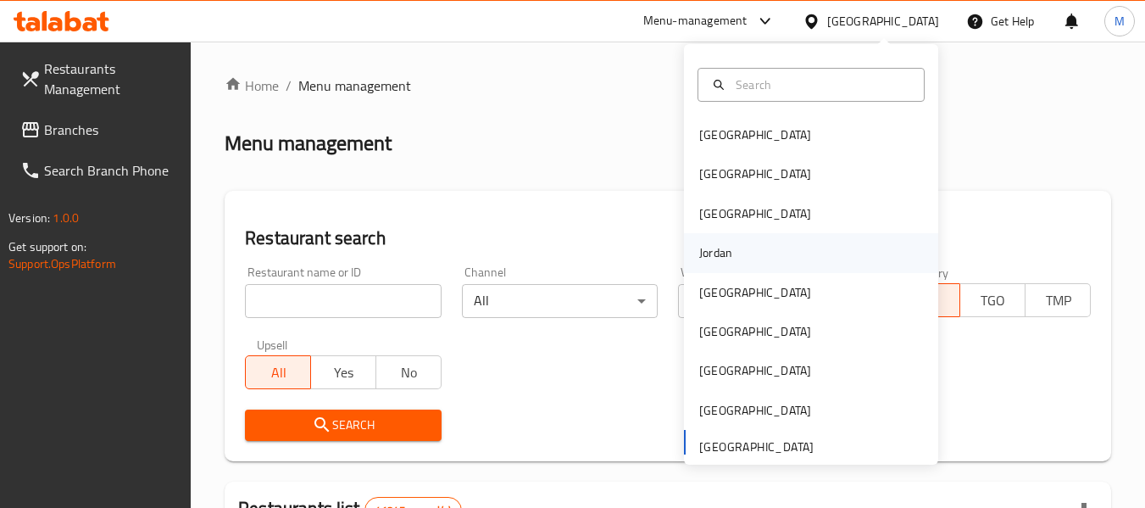
click at [731, 253] on div "Jordan" at bounding box center [716, 252] width 60 height 39
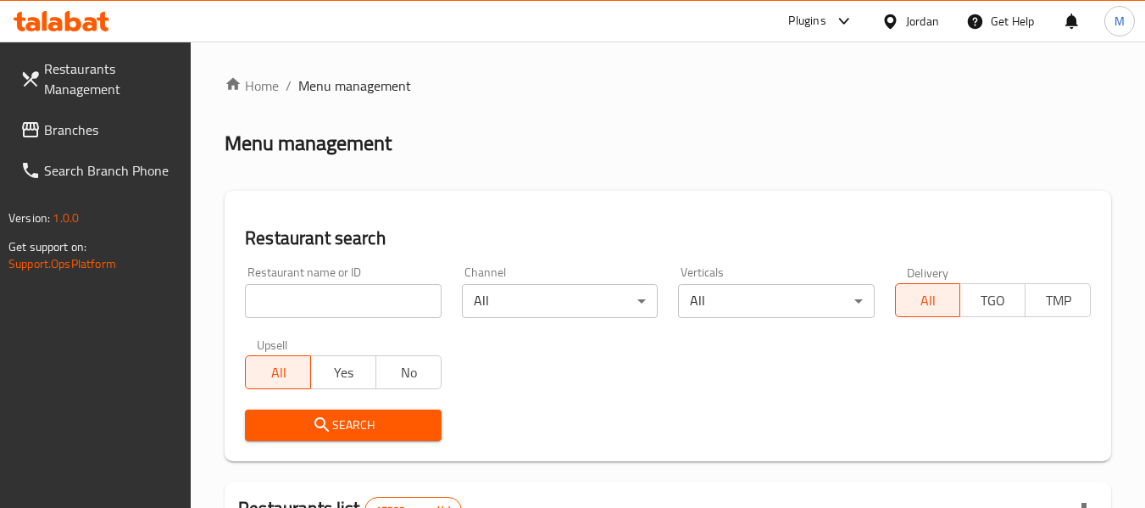
click at [332, 300] on input "search" at bounding box center [343, 301] width 196 height 34
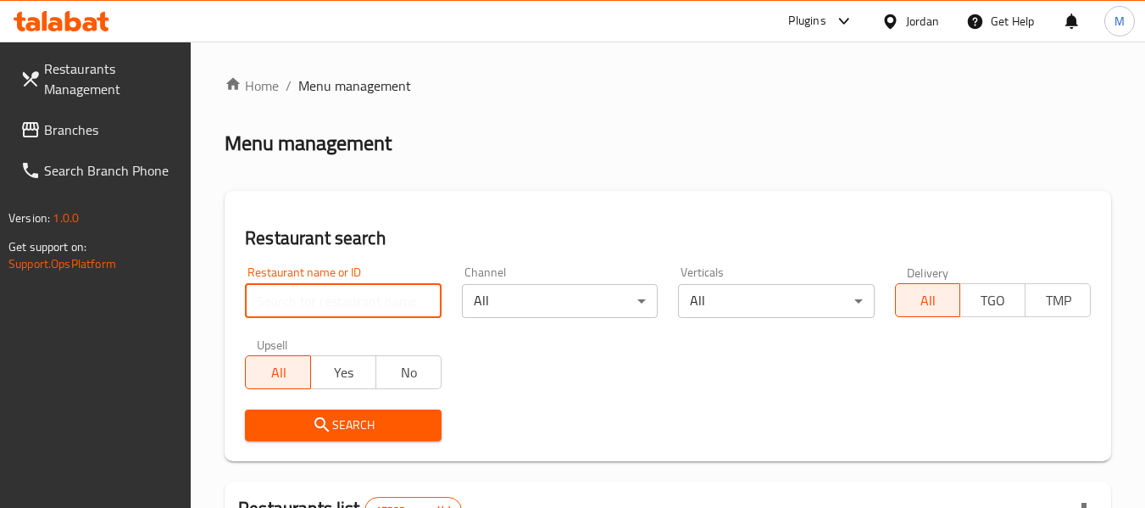
paste input "مطعم المعلم الأفغاني"
type input "مطعم المعلم الأفغاني"
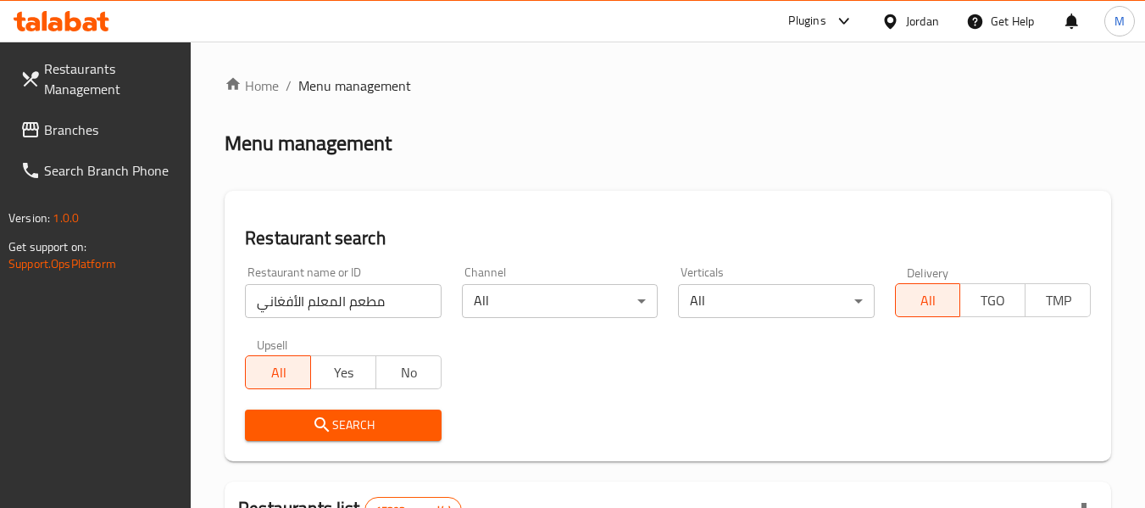
click at [374, 421] on span "Search" at bounding box center [343, 425] width 169 height 21
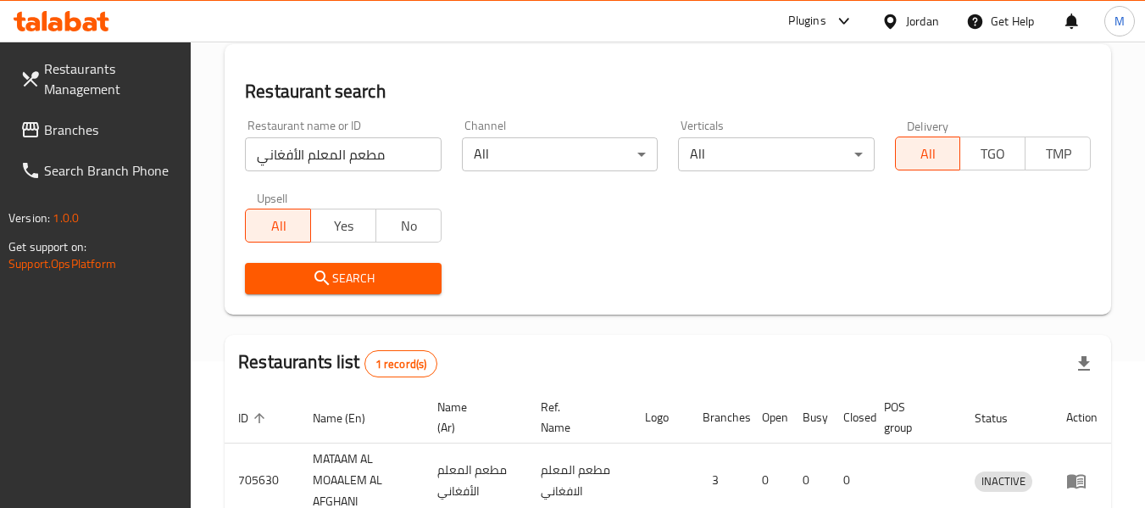
scroll to position [248, 0]
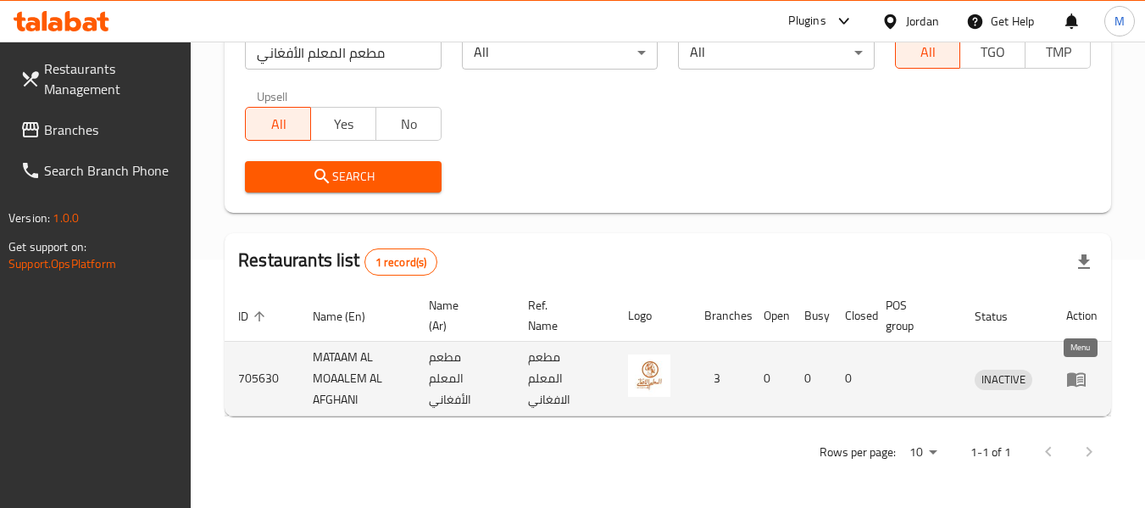
click at [1084, 385] on icon "enhanced table" at bounding box center [1076, 379] width 19 height 14
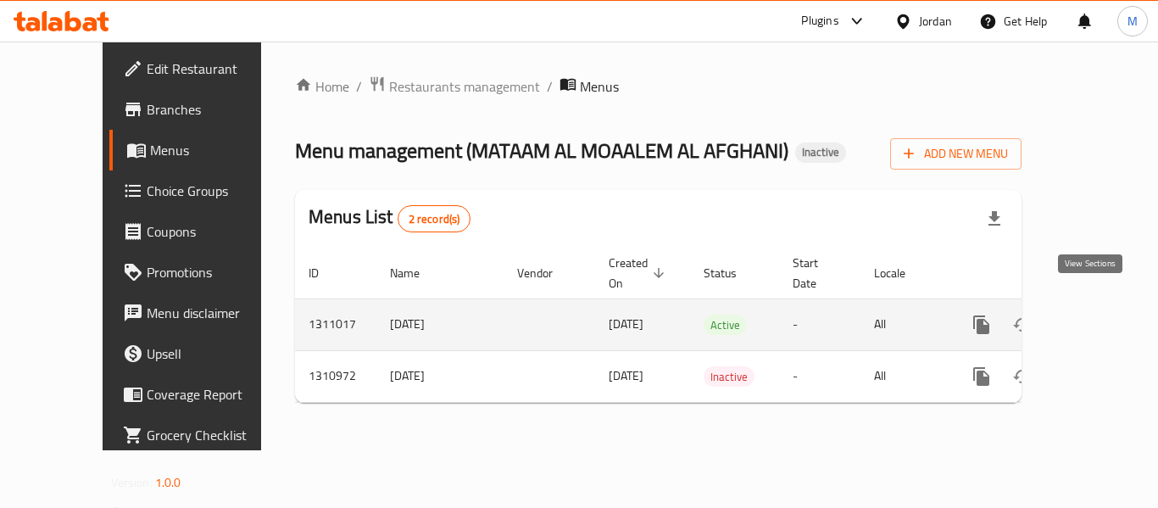
click at [1094, 315] on icon "enhanced table" at bounding box center [1104, 325] width 20 height 20
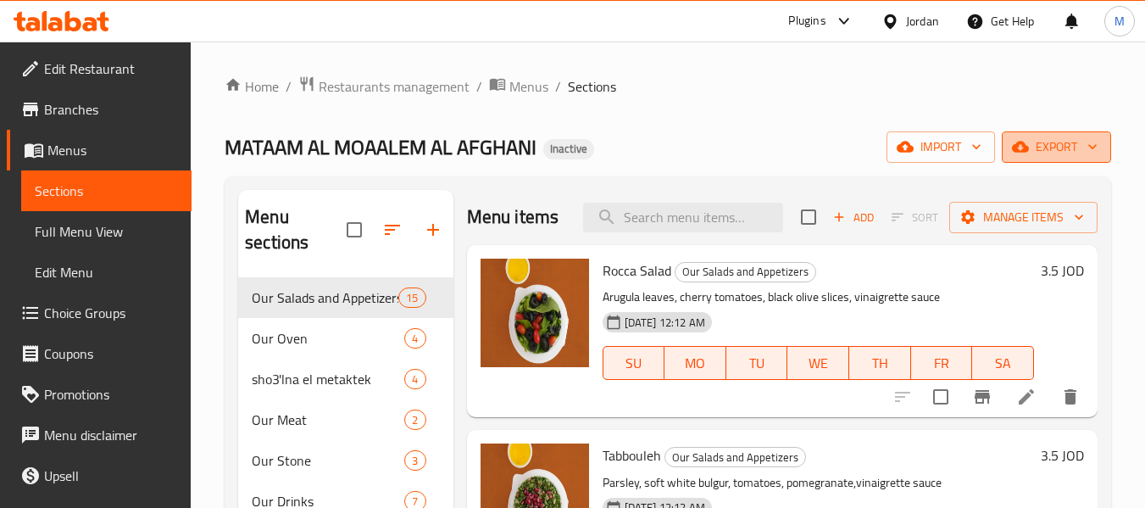
click at [1085, 146] on icon "button" at bounding box center [1092, 146] width 17 height 17
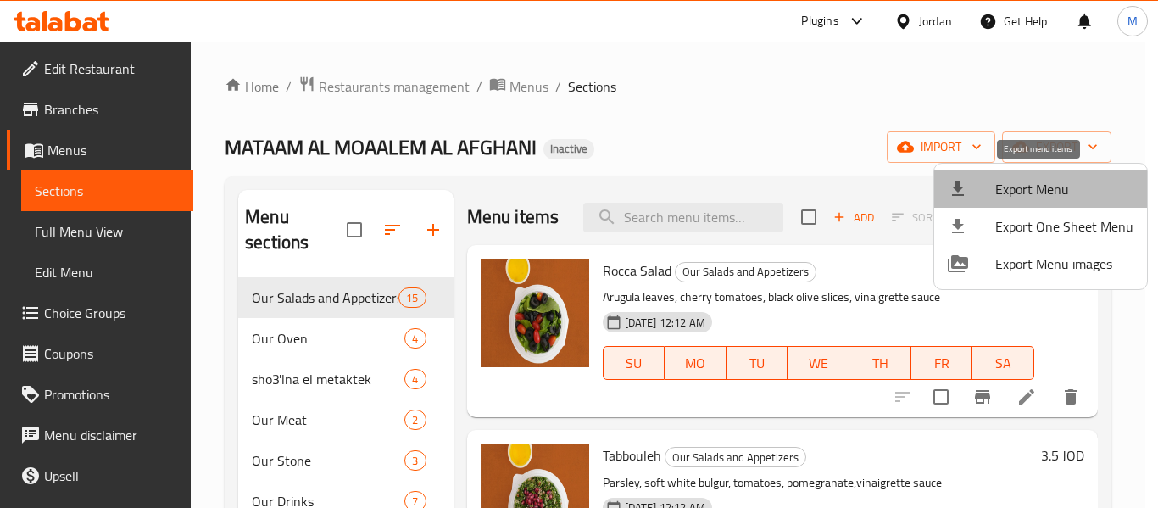
click at [1067, 187] on span "Export Menu" at bounding box center [1064, 189] width 138 height 20
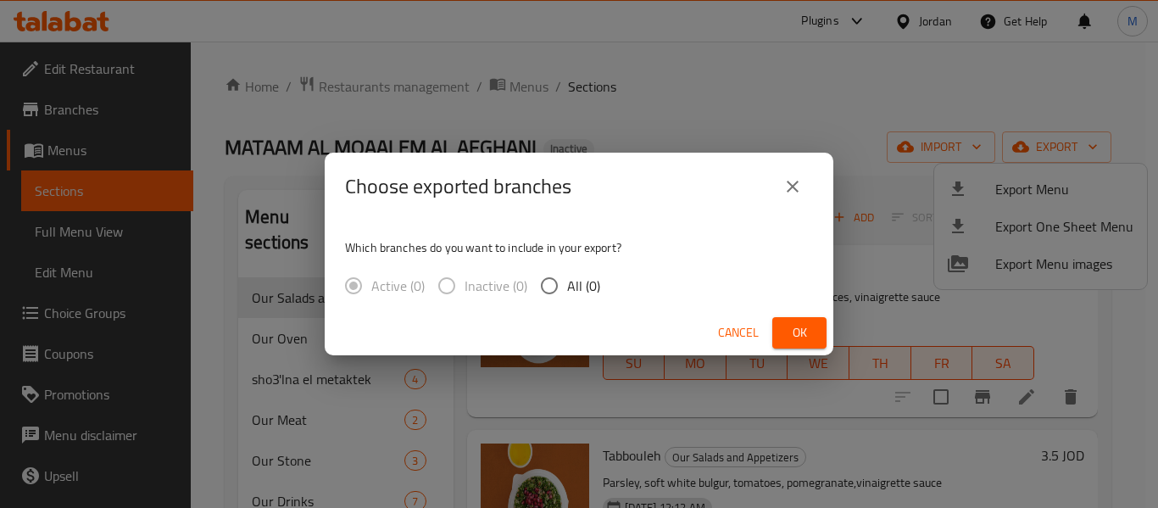
click at [564, 284] on input "All (0)" at bounding box center [550, 286] width 36 height 36
radio input "true"
click at [728, 333] on span "Cancel" at bounding box center [738, 332] width 41 height 21
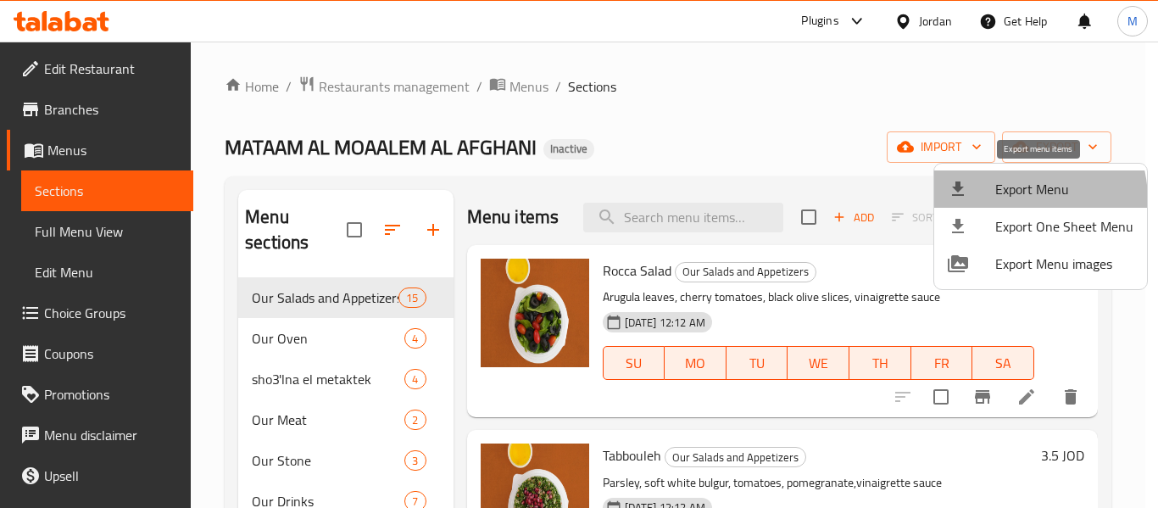
click at [1008, 199] on span "Export Menu" at bounding box center [1064, 189] width 138 height 20
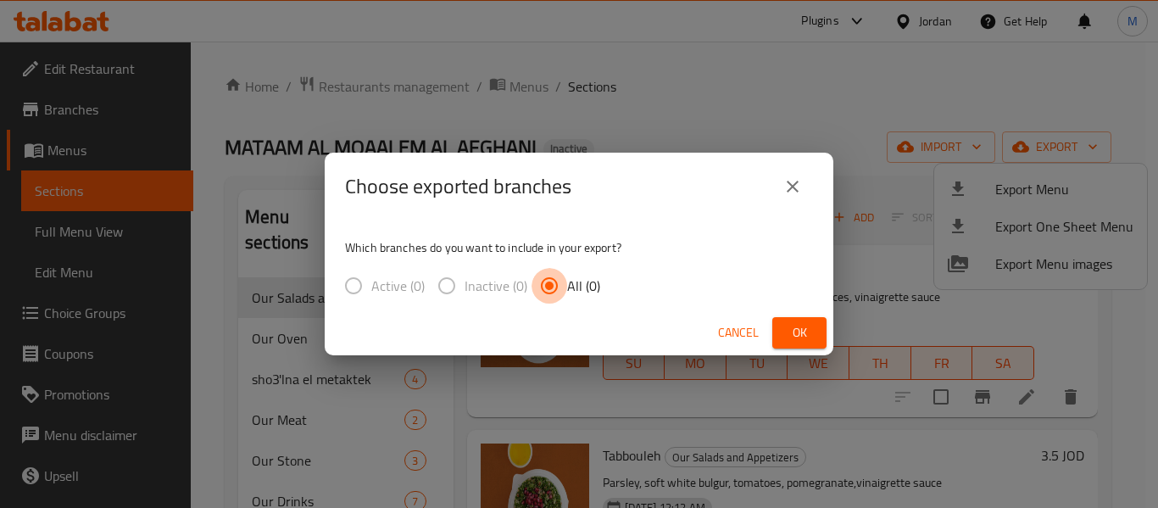
click at [547, 285] on input "All (0)" at bounding box center [550, 286] width 36 height 36
click at [732, 327] on span "Cancel" at bounding box center [738, 332] width 41 height 21
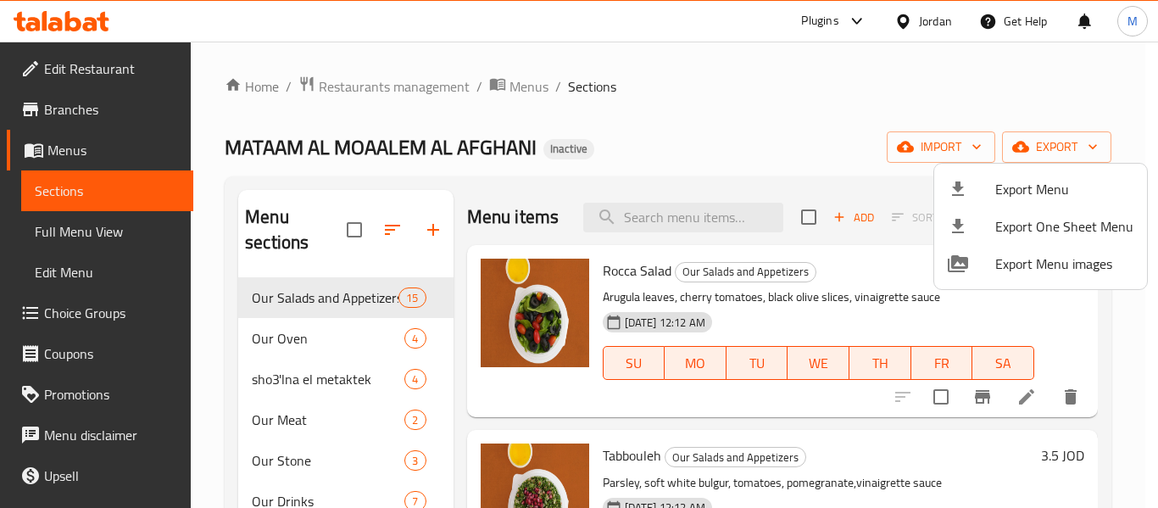
click at [381, 402] on div at bounding box center [579, 254] width 1158 height 508
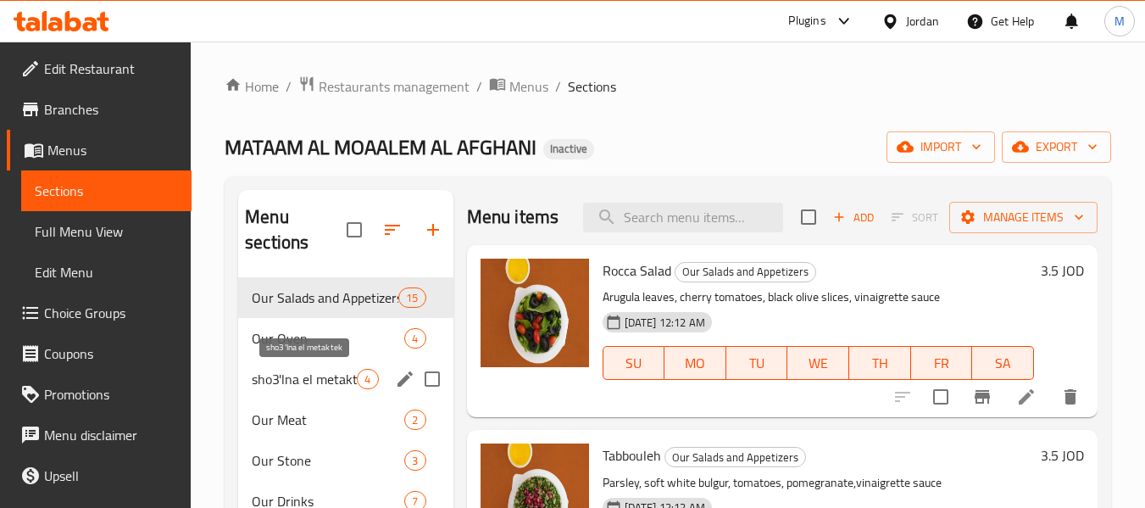
drag, startPoint x: 283, startPoint y: 369, endPoint x: 296, endPoint y: 420, distance: 53.3
click at [282, 369] on span "sho3'lna el metaktek" at bounding box center [304, 379] width 105 height 20
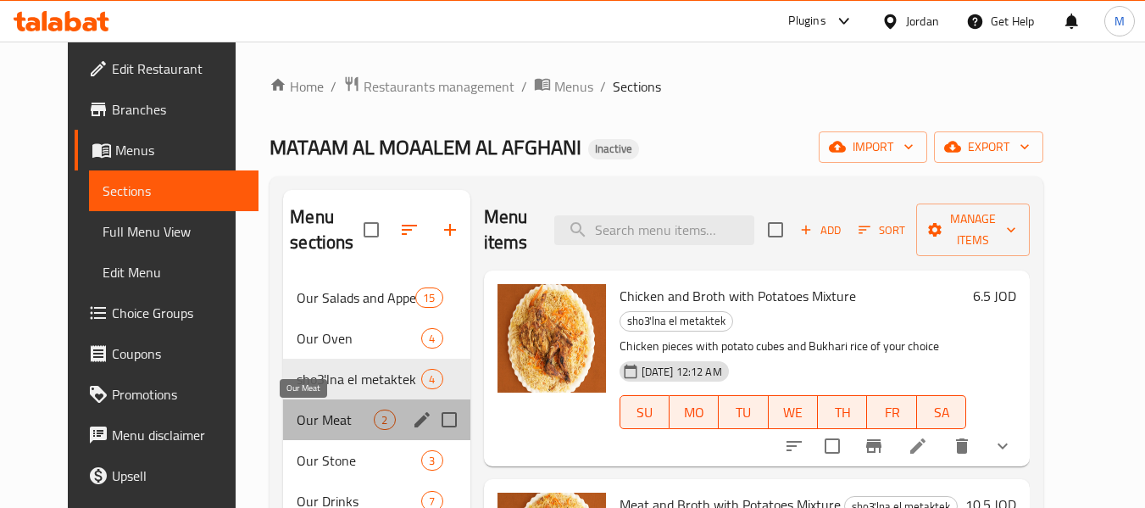
click at [298, 423] on span "Our Meat" at bounding box center [335, 419] width 77 height 20
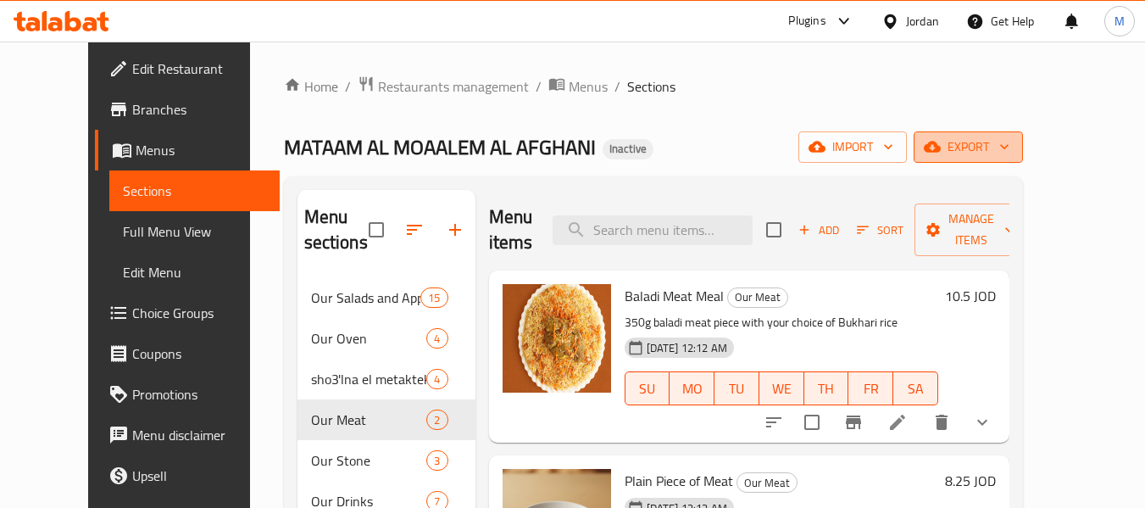
click at [1010, 151] on span "export" at bounding box center [968, 146] width 82 height 21
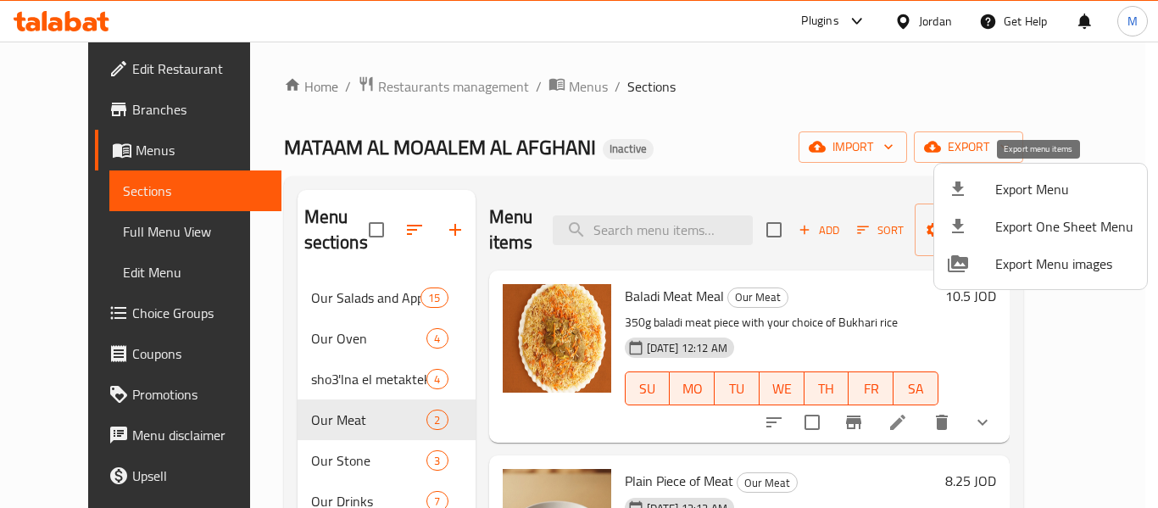
click at [1031, 203] on li "Export Menu" at bounding box center [1040, 188] width 213 height 37
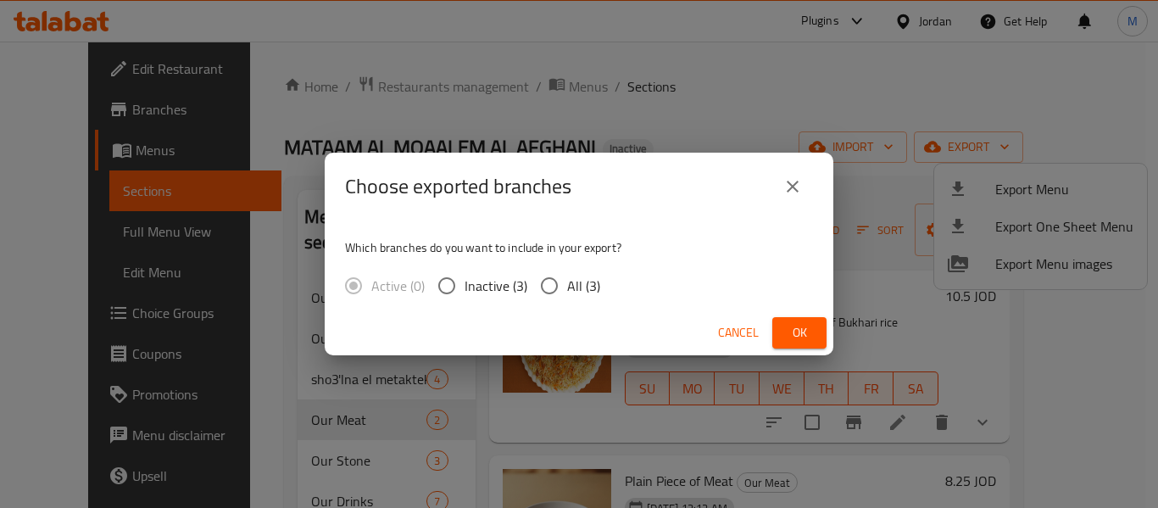
click at [571, 288] on span "All (3)" at bounding box center [583, 286] width 33 height 20
click at [567, 288] on input "All (3)" at bounding box center [550, 286] width 36 height 36
radio input "true"
click at [799, 322] on span "Ok" at bounding box center [799, 332] width 27 height 21
